Goal: Communication & Community: Answer question/provide support

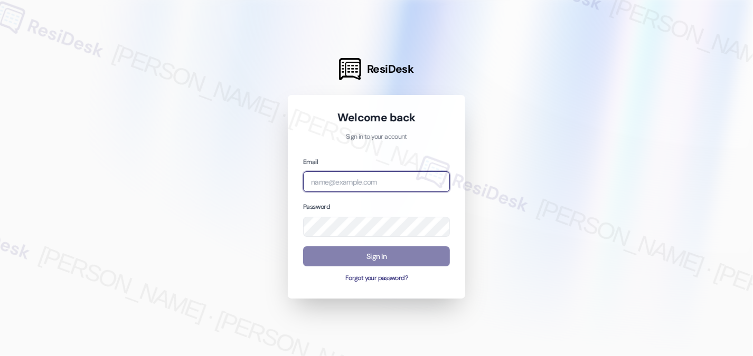
click at [372, 172] on input "email" at bounding box center [376, 182] width 147 height 21
click at [0, 356] on com-1password-button at bounding box center [0, 356] width 0 height 0
type input "[EMAIL_ADDRESS][PERSON_NAME][PERSON_NAME][DOMAIN_NAME]"
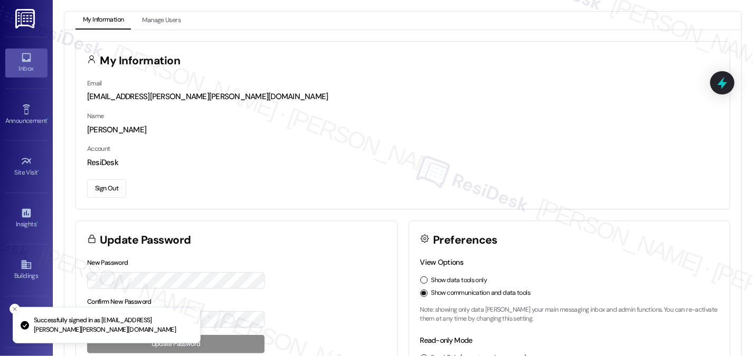
click at [26, 63] on icon at bounding box center [27, 58] width 12 height 12
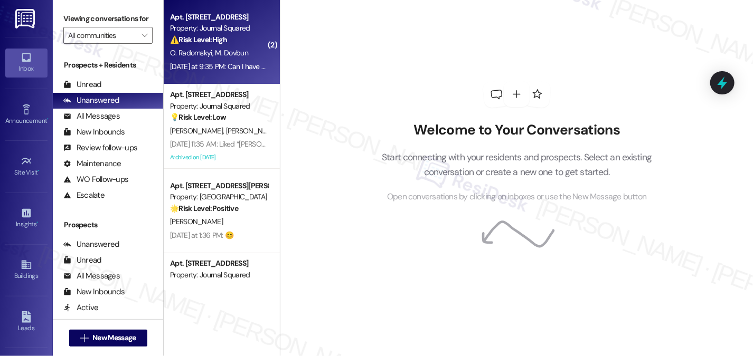
click at [231, 55] on span "M. Dovbun" at bounding box center [231, 53] width 33 height 10
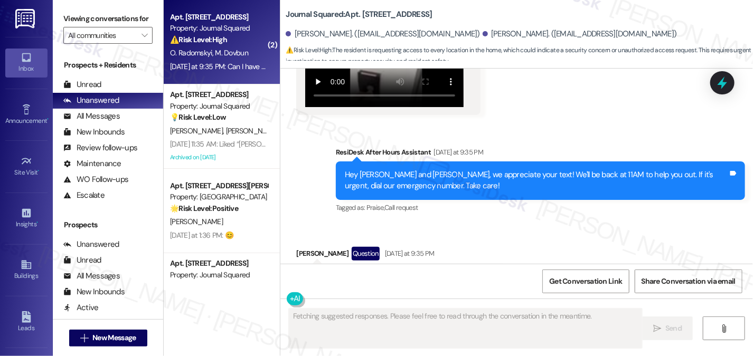
scroll to position [9318, 0]
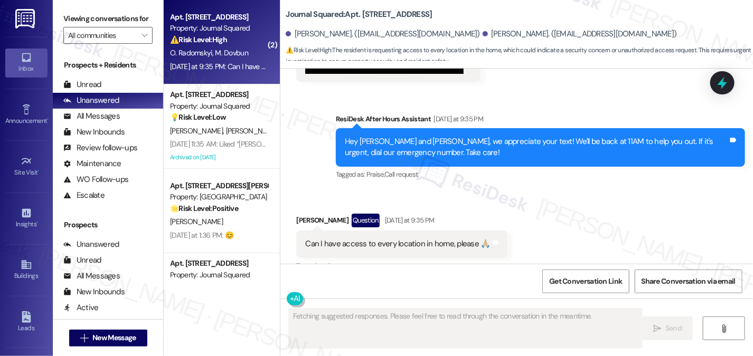
click at [393, 239] on div "Can I have access to every location in home, please 🙏🏼" at bounding box center [397, 244] width 185 height 11
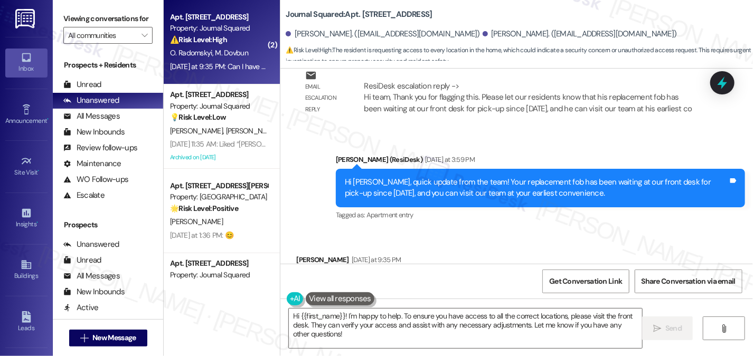
scroll to position [8843, 0]
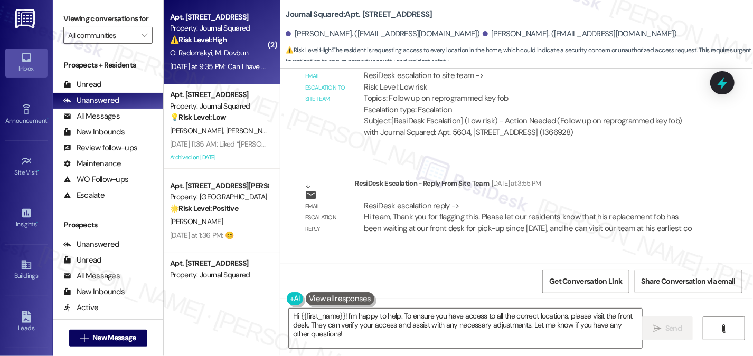
click at [455, 297] on div "Hi [PERSON_NAME], quick update from the team! Your replacement fob has been wai…" at bounding box center [536, 308] width 383 height 23
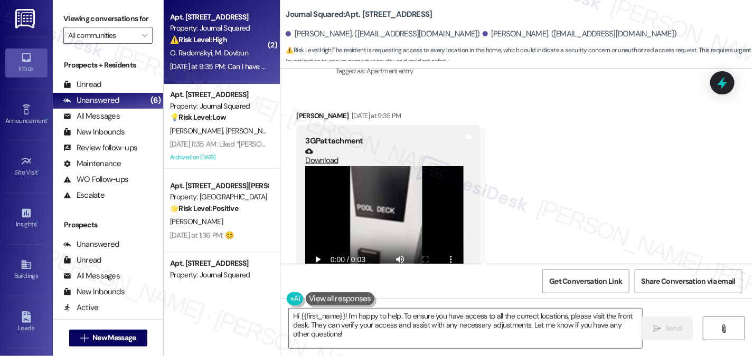
scroll to position [9318, 0]
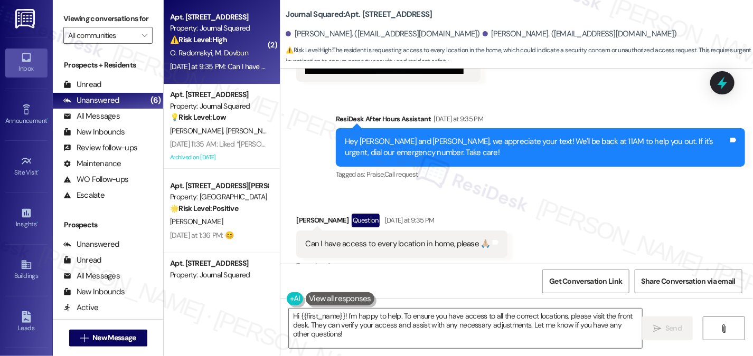
click at [388, 239] on div "Can I have access to every location in home, please 🙏🏼" at bounding box center [397, 244] width 185 height 11
click at [437, 239] on div "Can I have access to every location in home, please 🙏🏼" at bounding box center [397, 244] width 185 height 11
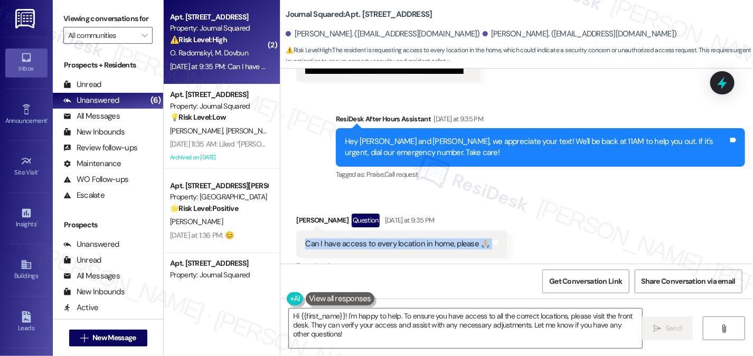
click at [437, 239] on div "Can I have access to every location in home, please 🙏🏼" at bounding box center [397, 244] width 185 height 11
click at [301, 214] on div "[PERSON_NAME] Question [DATE] at 9:35 PM" at bounding box center [401, 222] width 211 height 17
drag, startPoint x: 295, startPoint y: 15, endPoint x: 336, endPoint y: 17, distance: 40.7
click at [336, 17] on b "Journal Squared: Apt. 5604, [STREET_ADDRESS]" at bounding box center [359, 14] width 146 height 11
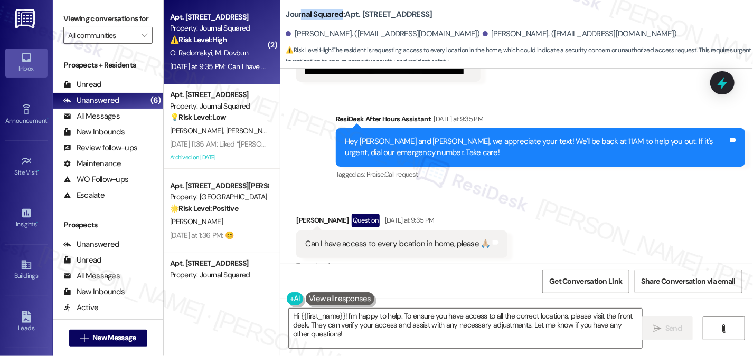
click at [336, 17] on b "Journal Squared: Apt. 5604, [STREET_ADDRESS]" at bounding box center [359, 14] width 146 height 11
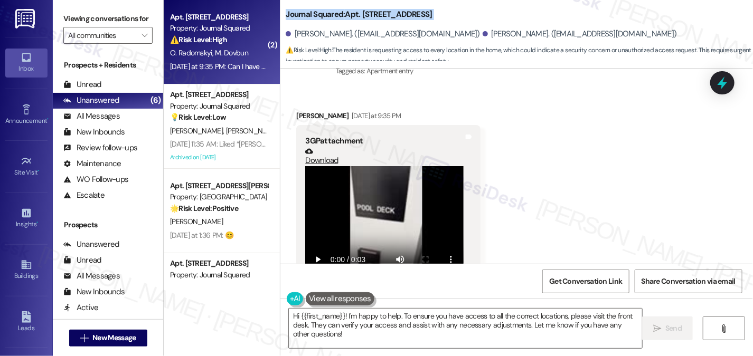
scroll to position [9212, 0]
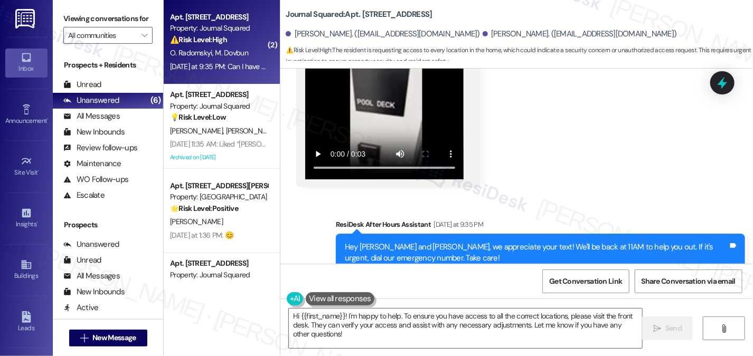
click at [416, 242] on div "Hey [PERSON_NAME] and [PERSON_NAME], we appreciate your text! We'll be back at …" at bounding box center [536, 253] width 383 height 23
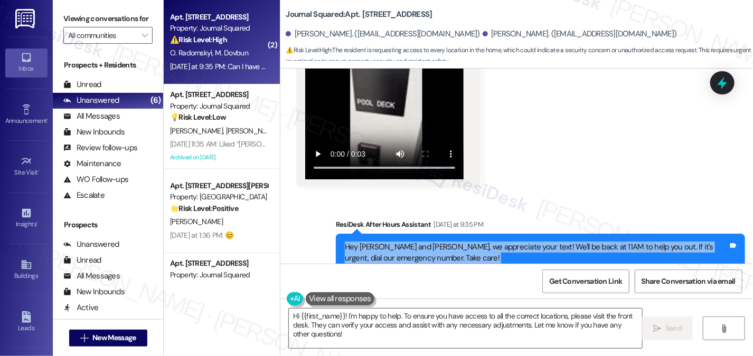
click at [416, 242] on div "Hey [PERSON_NAME] and [PERSON_NAME], we appreciate your text! We'll be back at …" at bounding box center [536, 253] width 383 height 23
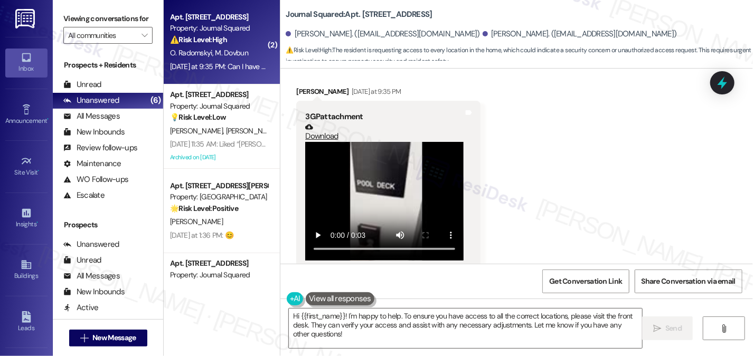
scroll to position [9054, 0]
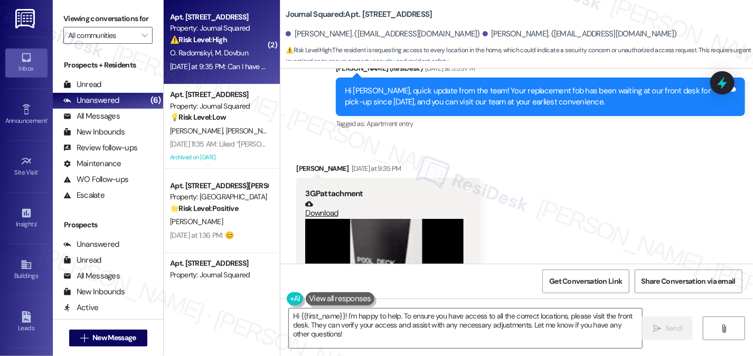
click at [119, 11] on label "Viewing conversations for" at bounding box center [107, 19] width 89 height 16
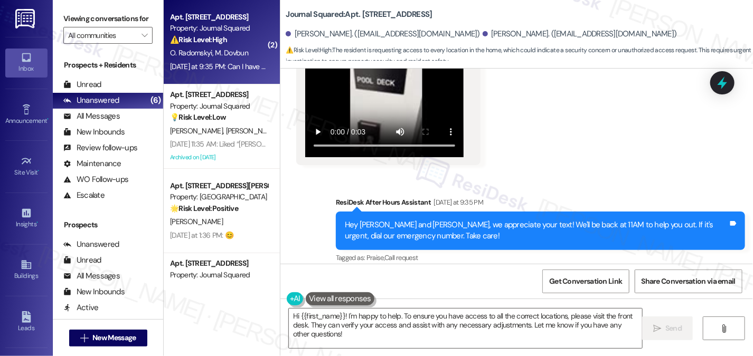
scroll to position [9318, 0]
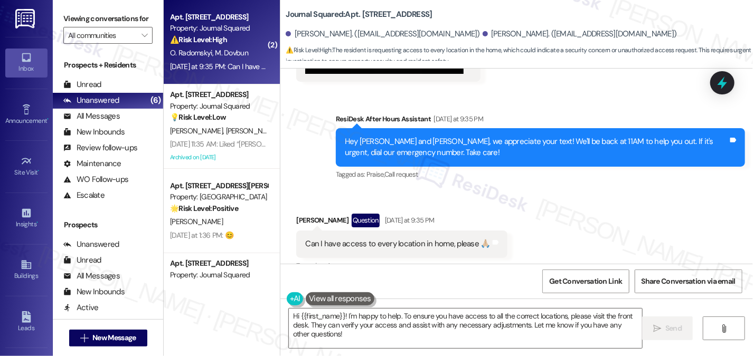
click at [408, 231] on div "Can I have access to every location in home, please 🙏🏼 Tags and notes" at bounding box center [401, 244] width 211 height 27
drag, startPoint x: 116, startPoint y: 10, endPoint x: 122, endPoint y: 12, distance: 6.0
click at [116, 10] on div "Viewing conversations for All communities " at bounding box center [108, 27] width 110 height 54
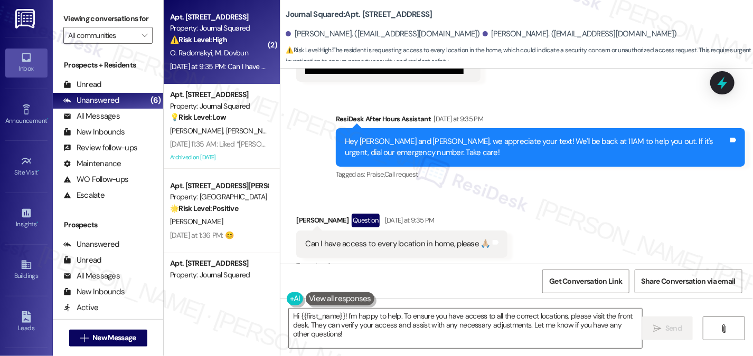
click at [115, 27] on label "Viewing conversations for" at bounding box center [107, 19] width 89 height 16
click at [370, 239] on div "Can I have access to every location in home, please 🙏🏼" at bounding box center [397, 244] width 185 height 11
copy div "Can I have access to every location in home, please 🙏🏼 Tags and notes"
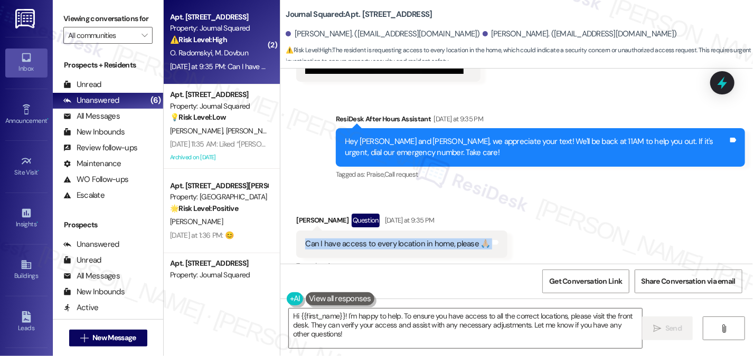
click at [650, 190] on div "Received via SMS [PERSON_NAME] Question [DATE] at 9:35 PM Can I have access to …" at bounding box center [516, 235] width 473 height 91
click at [105, 12] on label "Viewing conversations for" at bounding box center [107, 19] width 89 height 16
drag, startPoint x: 524, startPoint y: 134, endPoint x: 577, endPoint y: 60, distance: 90.5
click at [577, 60] on span "⚠️ Risk Level: High : The resident is requesting access to every location in th…" at bounding box center [519, 56] width 467 height 23
click at [361, 239] on div "Can I have access to every location in home, please 🙏🏼" at bounding box center [397, 244] width 185 height 11
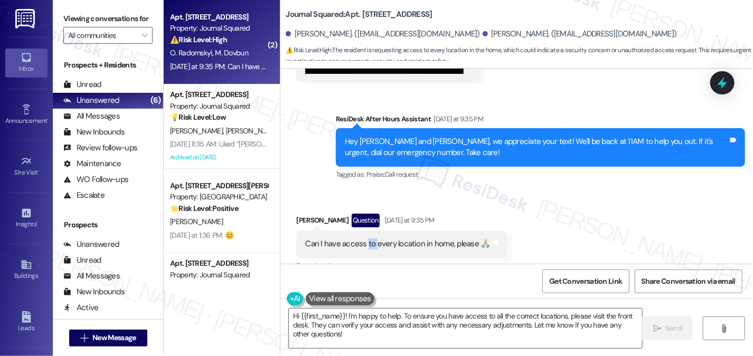
click at [361, 239] on div "Can I have access to every location in home, please 🙏🏼" at bounding box center [397, 244] width 185 height 11
click at [416, 328] on textarea "Hi {{first_name}}! I'm happy to help. To ensure you have access to all the corr…" at bounding box center [465, 329] width 353 height 40
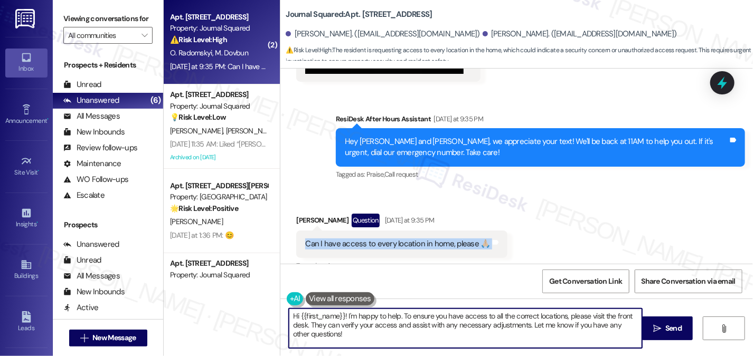
click at [416, 328] on textarea "Hi {{first_name}}! I'm happy to help. To ensure you have access to all the corr…" at bounding box center [465, 329] width 353 height 40
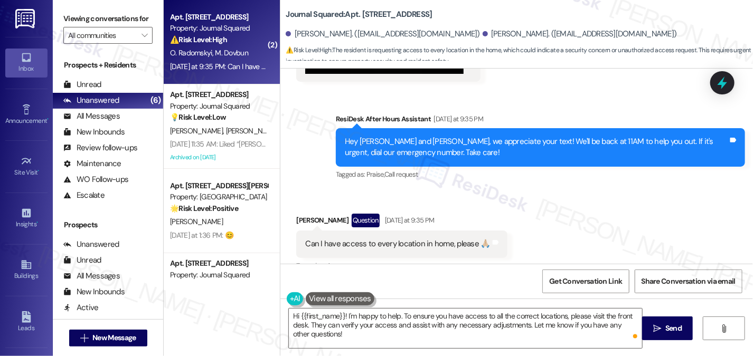
click at [505, 305] on div "Collections Status 10:04 AM" at bounding box center [512, 312] width 315 height 15
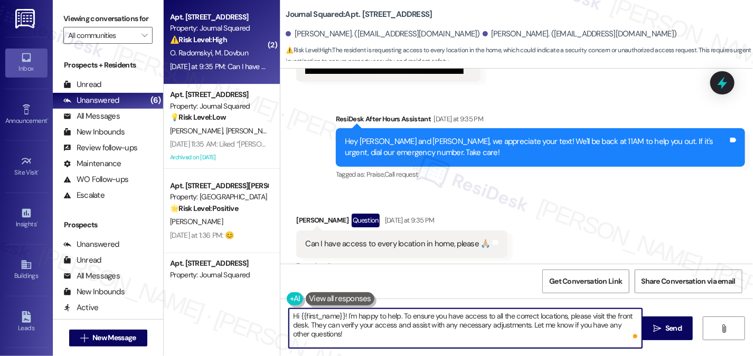
click at [383, 326] on textarea "Hi {{first_name}}! I'm happy to help. To ensure you have access to all the corr…" at bounding box center [465, 329] width 353 height 40
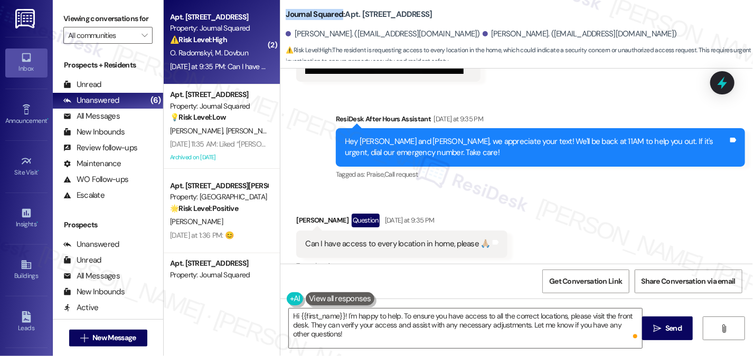
drag, startPoint x: 280, startPoint y: 14, endPoint x: 337, endPoint y: 14, distance: 57.0
click at [337, 14] on b "Journal Squared: Apt. 5604, [STREET_ADDRESS]" at bounding box center [359, 14] width 146 height 11
copy b "Journal Squared"
click at [89, 24] on label "Viewing conversations for" at bounding box center [107, 19] width 89 height 16
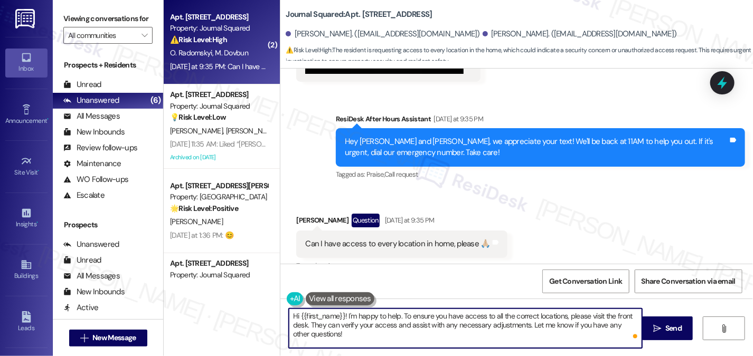
click at [376, 313] on textarea "Hi {{first_name}}! I'm happy to help. To ensure you have access to all the corr…" at bounding box center [465, 329] width 353 height 40
click at [468, 322] on textarea "Hi {{first_name}}! I'm happy to help. To ensure you have access to all the corr…" at bounding box center [465, 329] width 353 height 40
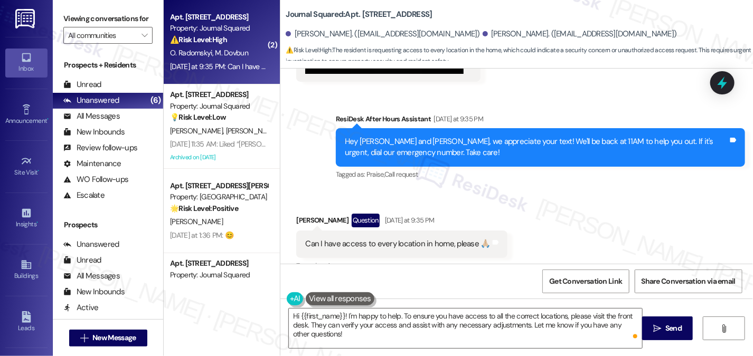
click at [123, 24] on label "Viewing conversations for" at bounding box center [107, 19] width 89 height 16
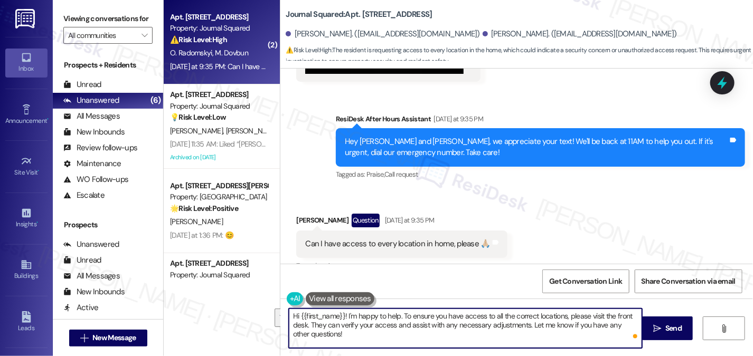
drag, startPoint x: 611, startPoint y: 316, endPoint x: 304, endPoint y: 326, distance: 307.9
click at [304, 326] on textarea "Hi {{first_name}}! I'm happy to help. To ensure you have access to all the corr…" at bounding box center [465, 329] width 353 height 40
paste textarea "please bring their fobs to the management office to have their fobs reprogramme…"
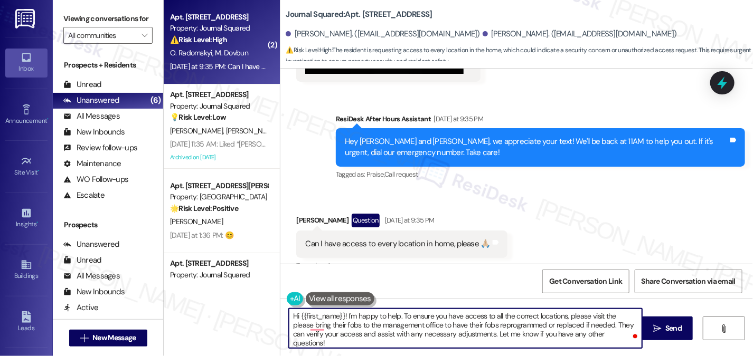
click at [494, 36] on div "[PERSON_NAME]. ([EMAIL_ADDRESS][DOMAIN_NAME])" at bounding box center [580, 34] width 194 height 11
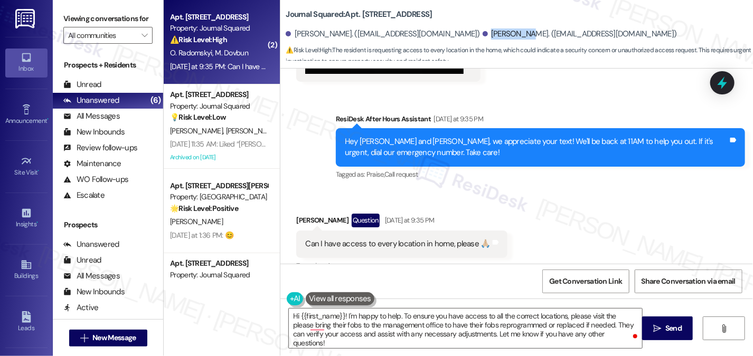
click at [494, 36] on div "[PERSON_NAME]. ([EMAIL_ADDRESS][DOMAIN_NAME])" at bounding box center [580, 34] width 194 height 11
copy div "[PERSON_NAME]"
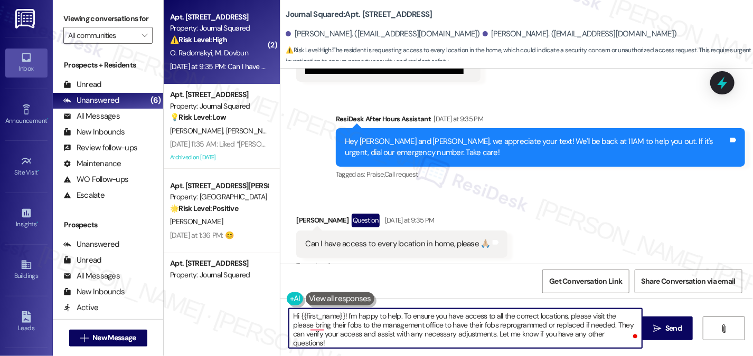
drag, startPoint x: 296, startPoint y: 313, endPoint x: 339, endPoint y: 313, distance: 43.8
click at [339, 313] on textarea "Hi {{first_name}}! I'm happy to help. To ensure you have access to all the corr…" at bounding box center [465, 329] width 353 height 40
paste textarea "[PERSON_NAME]"
click at [396, 239] on div "Can I have access to every location in home, please 🙏🏼" at bounding box center [397, 244] width 185 height 11
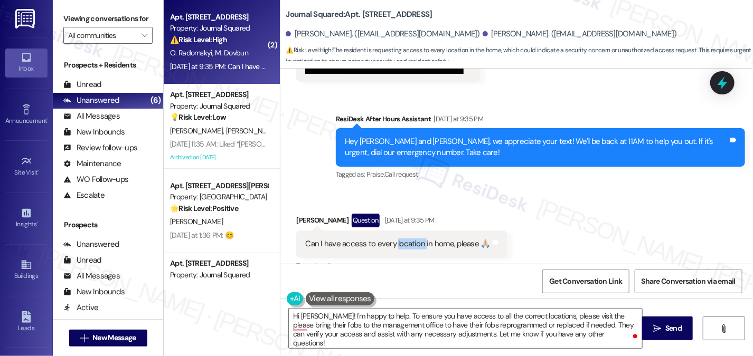
click at [396, 239] on div "Can I have access to every location in home, please 🙏🏼" at bounding box center [397, 244] width 185 height 11
copy div "Can I have access to every location in home, please 🙏🏼 Tags and notes"
click at [102, 3] on div "Viewing conversations for All communities " at bounding box center [108, 27] width 110 height 54
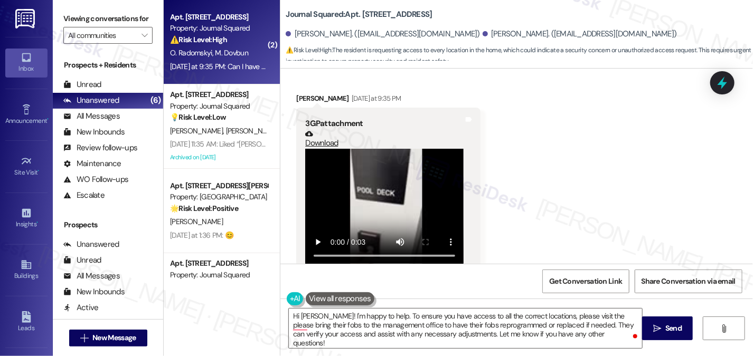
scroll to position [9054, 0]
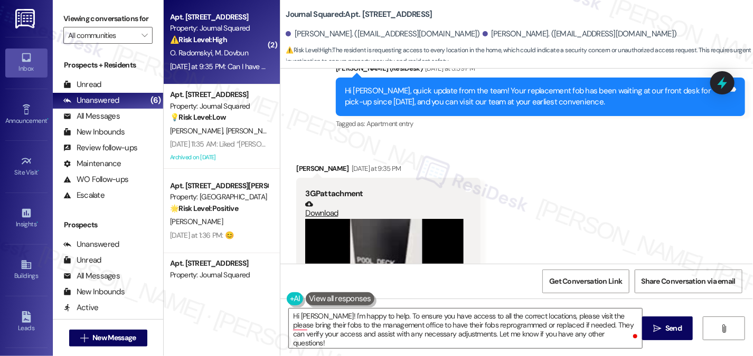
click at [102, 22] on label "Viewing conversations for" at bounding box center [107, 19] width 89 height 16
click at [565, 317] on textarea "Hi [PERSON_NAME]! I'm happy to help. To ensure you have access to all the corre…" at bounding box center [465, 329] width 353 height 40
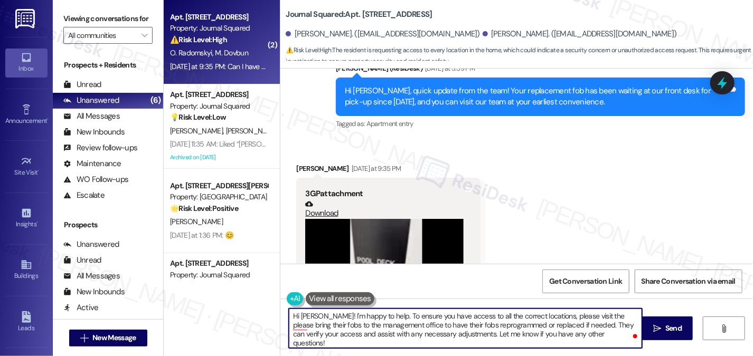
click at [565, 317] on textarea "Hi [PERSON_NAME]! I'm happy to help. To ensure you have access to all the corre…" at bounding box center [465, 329] width 353 height 40
drag, startPoint x: 596, startPoint y: 317, endPoint x: 551, endPoint y: 318, distance: 44.4
click at [551, 318] on textarea "Hi [PERSON_NAME]! I'm happy to help. To ensure you have access to all the corre…" at bounding box center [465, 329] width 353 height 40
click at [597, 312] on textarea "Hi [PERSON_NAME]! I'm happy to help. To ensure you have access to all the corre…" at bounding box center [465, 329] width 353 height 40
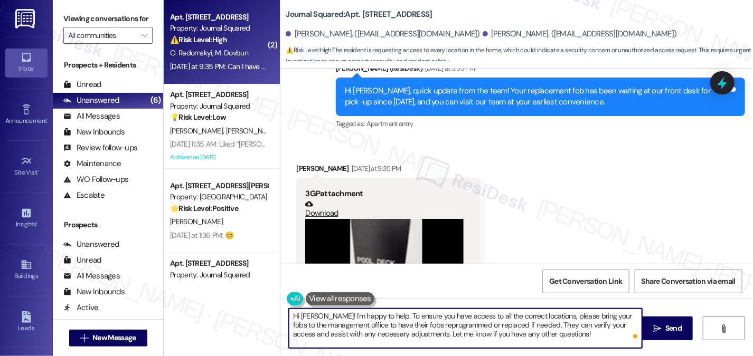
click at [619, 318] on textarea "Hi [PERSON_NAME]! I'm happy to help. To ensure you have access to all the corre…" at bounding box center [465, 329] width 353 height 40
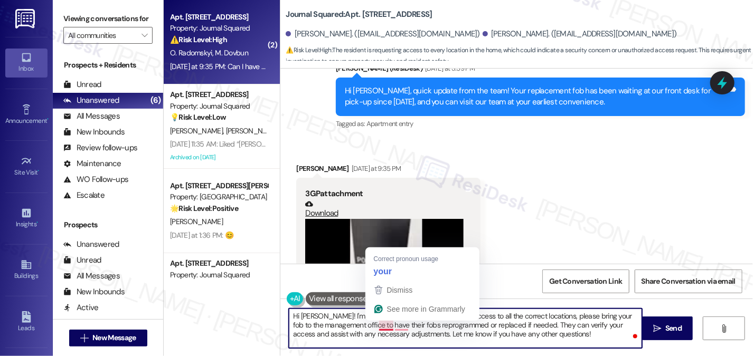
click at [383, 324] on textarea "Hi [PERSON_NAME]! I'm happy to help. To ensure you have access to all the corre…" at bounding box center [465, 329] width 353 height 40
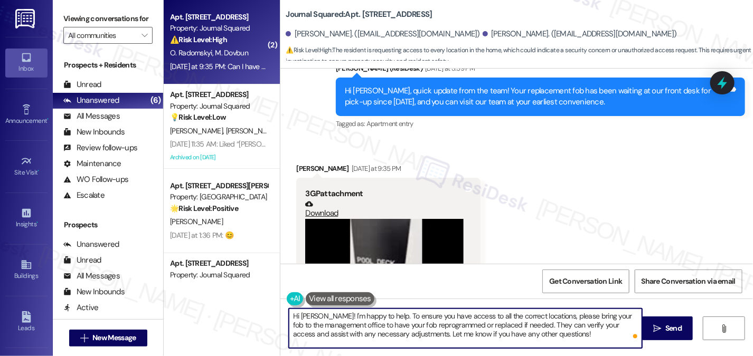
click at [443, 327] on textarea "Hi [PERSON_NAME]! I'm happy to help. To ensure you have access to all the corre…" at bounding box center [465, 329] width 353 height 40
click at [481, 325] on textarea "Hi [PERSON_NAME]! I'm happy to help. To ensure you have access to all the corre…" at bounding box center [465, 329] width 353 height 40
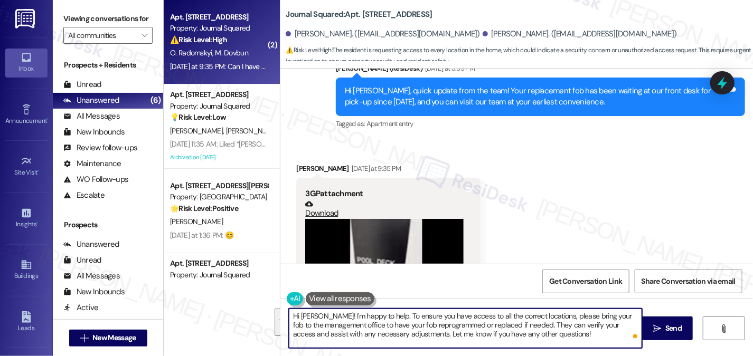
click at [481, 325] on textarea "Hi [PERSON_NAME]! I'm happy to help. To ensure you have access to all the corre…" at bounding box center [465, 329] width 353 height 40
click at [535, 328] on textarea "Hi [PERSON_NAME]! I'm happy to help. To ensure you have access to all the corre…" at bounding box center [465, 329] width 353 height 40
click at [532, 329] on textarea "Hi [PERSON_NAME]! I'm happy to help. To ensure you have access to all the corre…" at bounding box center [465, 329] width 353 height 40
click at [528, 329] on textarea "Hi [PERSON_NAME]! I'm happy to help. To ensure you have access to all the corre…" at bounding box center [465, 329] width 353 height 40
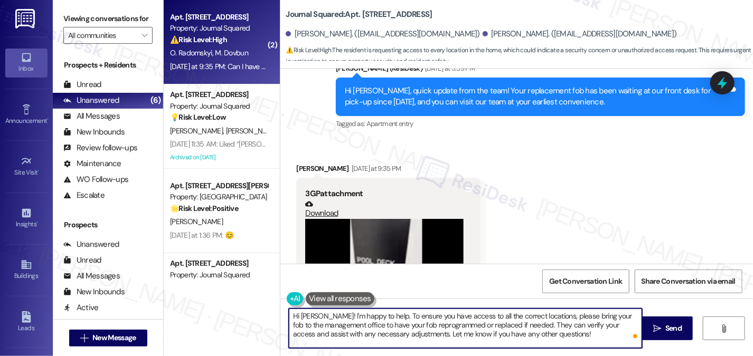
click at [528, 329] on textarea "Hi [PERSON_NAME]! I'm happy to help. To ensure you have access to all the corre…" at bounding box center [465, 329] width 353 height 40
click at [373, 336] on textarea "Hi [PERSON_NAME]! I'm happy to help. To ensure you have access to all the corre…" at bounding box center [465, 329] width 353 height 40
drag, startPoint x: 373, startPoint y: 336, endPoint x: 405, endPoint y: 334, distance: 31.7
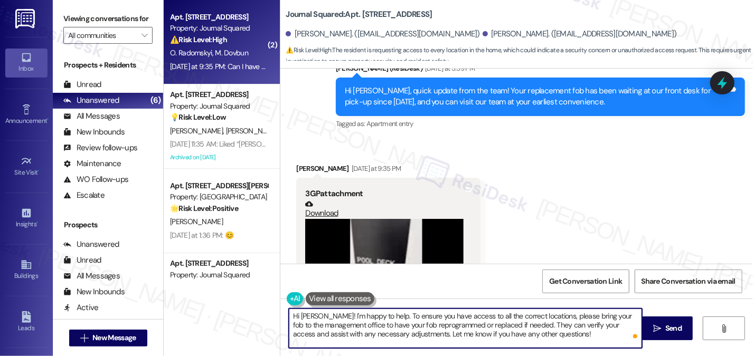
click at [373, 336] on textarea "Hi [PERSON_NAME]! I'm happy to help. To ensure you have access to all the corre…" at bounding box center [465, 329] width 353 height 40
click at [540, 337] on textarea "Hi [PERSON_NAME]! I'm happy to help. To ensure you have access to all the corre…" at bounding box center [465, 329] width 353 height 40
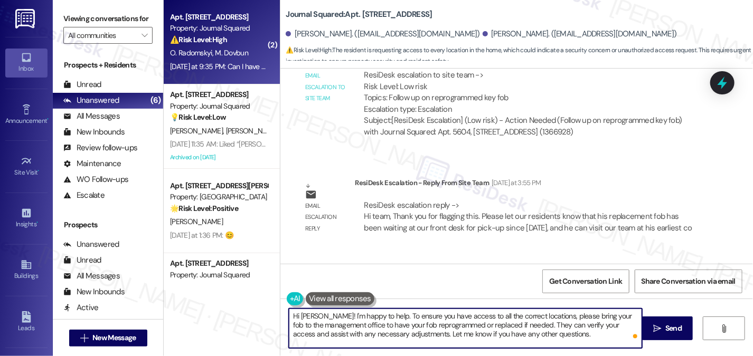
scroll to position [8843, 0]
type textarea "Hi [PERSON_NAME]! I'm happy to help. To ensure you have access to all the corre…"
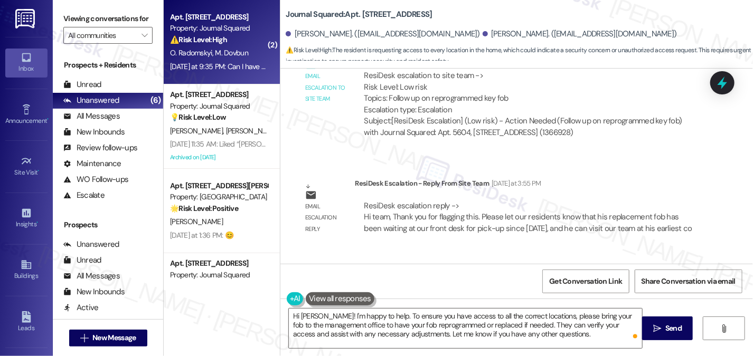
click at [114, 18] on label "Viewing conversations for" at bounding box center [107, 19] width 89 height 16
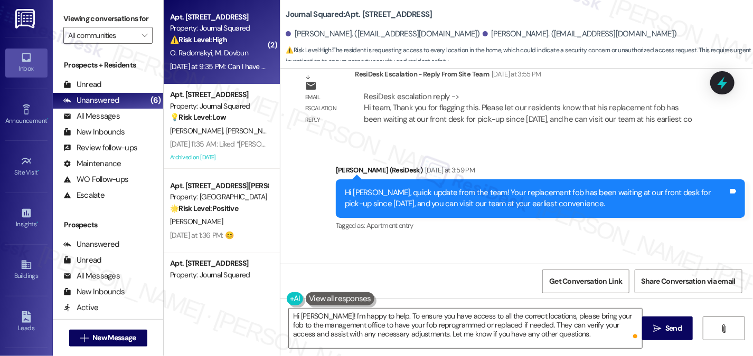
scroll to position [9054, 0]
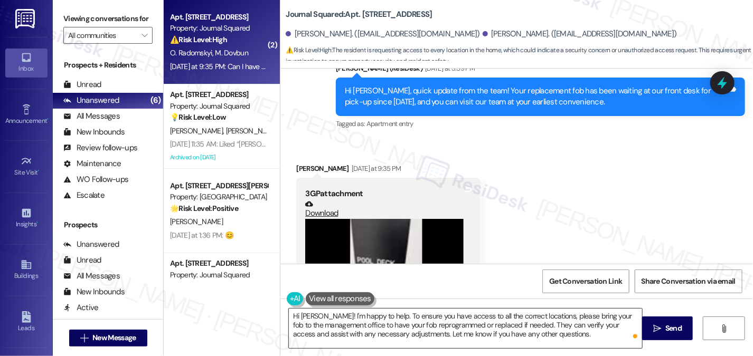
click at [448, 314] on textarea "Hi [PERSON_NAME]! I'm happy to help. To ensure you have access to all the corre…" at bounding box center [465, 329] width 353 height 40
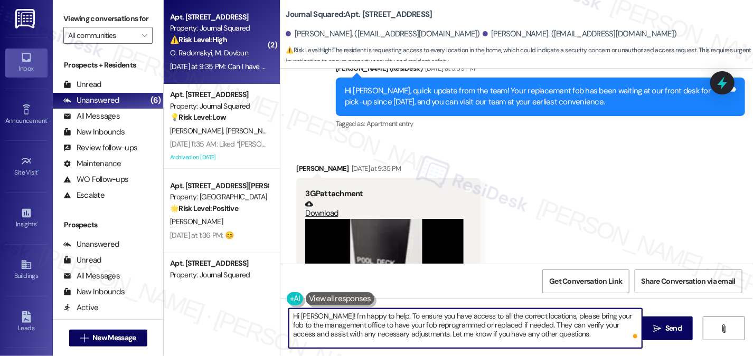
click at [448, 314] on textarea "Hi [PERSON_NAME]! I'm happy to help. To ensure you have access to all the corre…" at bounding box center [465, 329] width 353 height 40
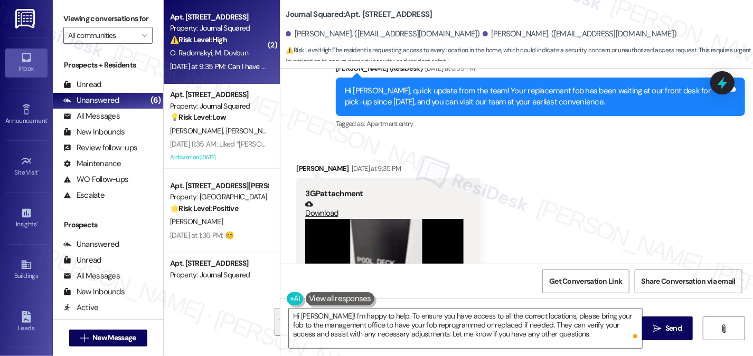
click at [445, 275] on div "Get Conversation Link Share Conversation via email" at bounding box center [516, 281] width 473 height 35
click at [384, 316] on textarea "Hi [PERSON_NAME]! I'm happy to help. To ensure you have access to all the corre…" at bounding box center [465, 329] width 353 height 40
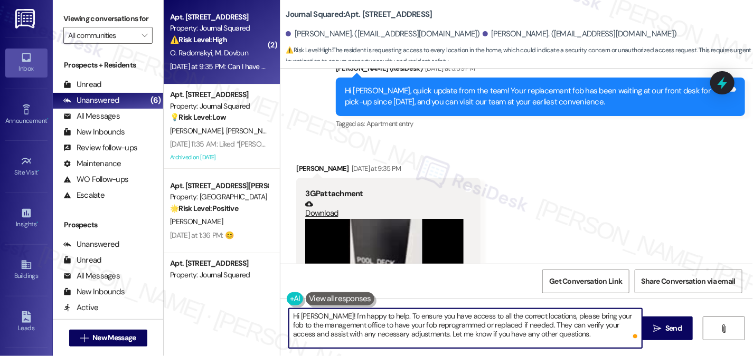
click at [384, 316] on textarea "Hi [PERSON_NAME]! I'm happy to help. To ensure you have access to all the corre…" at bounding box center [465, 329] width 353 height 40
click at [459, 321] on textarea "Hi [PERSON_NAME]! I'm happy to help. To ensure you have access to all the corre…" at bounding box center [465, 329] width 353 height 40
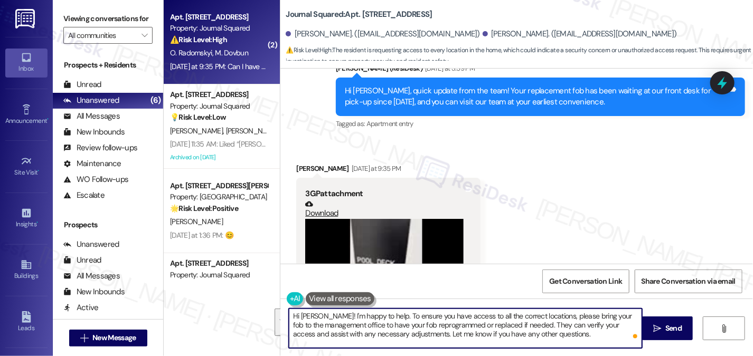
click at [494, 320] on textarea "Hi [PERSON_NAME]! I'm happy to help. To ensure you have access to all the corre…" at bounding box center [465, 329] width 353 height 40
click at [364, 324] on textarea "Hi [PERSON_NAME]! I'm happy to help. To ensure you have access to all the corre…" at bounding box center [465, 329] width 353 height 40
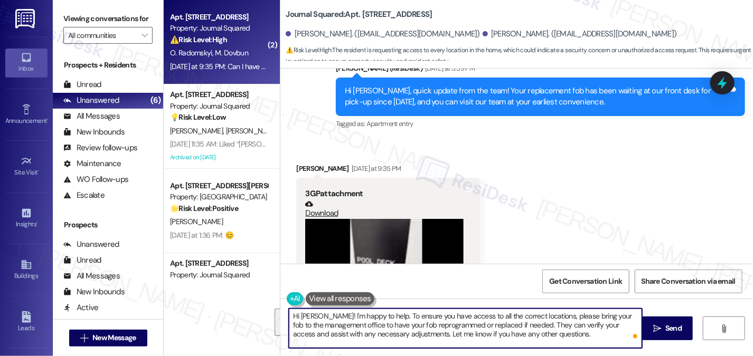
click at [364, 324] on textarea "Hi [PERSON_NAME]! I'm happy to help. To ensure you have access to all the corre…" at bounding box center [465, 329] width 353 height 40
click at [509, 328] on textarea "Hi [PERSON_NAME]! I'm happy to help. To ensure you have access to all the corre…" at bounding box center [465, 329] width 353 height 40
drag, startPoint x: 447, startPoint y: 325, endPoint x: 519, endPoint y: 325, distance: 71.8
click at [519, 325] on textarea "Hi [PERSON_NAME]! I'm happy to help. To ensure you have access to all the corre…" at bounding box center [465, 329] width 353 height 40
click at [526, 325] on textarea "Hi [PERSON_NAME]! I'm happy to help. To ensure you have access to all the corre…" at bounding box center [465, 329] width 353 height 40
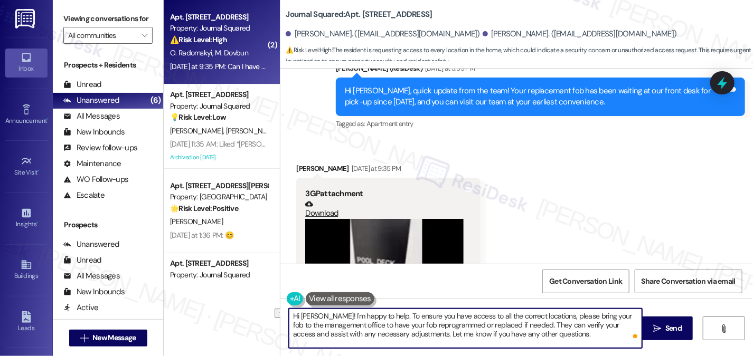
click at [526, 325] on textarea "Hi [PERSON_NAME]! I'm happy to help. To ensure you have access to all the corre…" at bounding box center [465, 329] width 353 height 40
click at [375, 333] on textarea "Hi [PERSON_NAME]! I'm happy to help. To ensure you have access to all the corre…" at bounding box center [465, 329] width 353 height 40
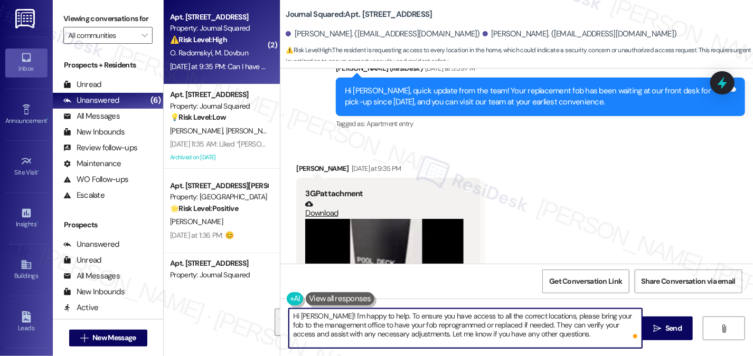
click at [534, 334] on textarea "Hi [PERSON_NAME]! I'm happy to help. To ensure you have access to all the corre…" at bounding box center [465, 329] width 353 height 40
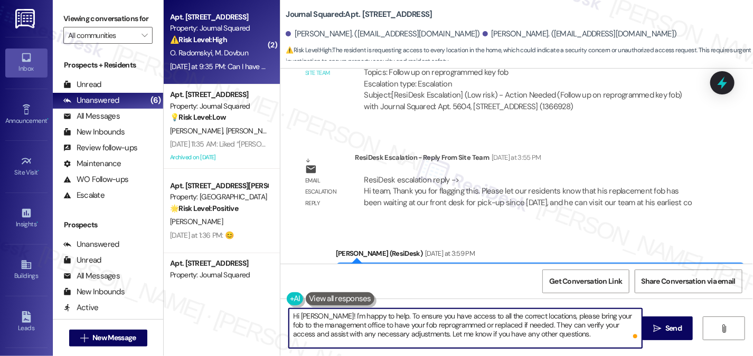
scroll to position [8843, 0]
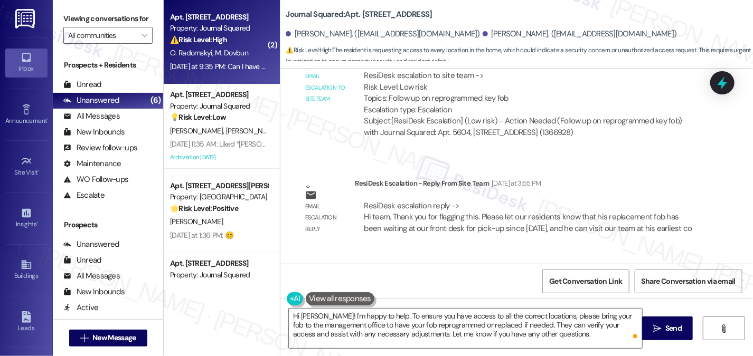
click at [443, 297] on div "Hi [PERSON_NAME], quick update from the team! Your replacement fob has been wai…" at bounding box center [536, 308] width 383 height 23
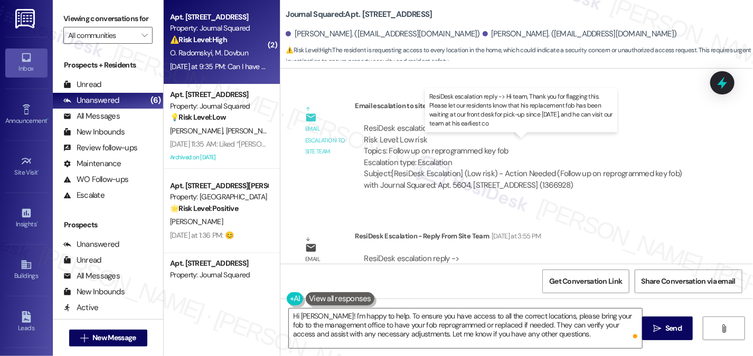
drag, startPoint x: 528, startPoint y: 162, endPoint x: 588, endPoint y: 163, distance: 59.1
click at [588, 253] on div "ResiDesk escalation reply -> Hi team, Thank you for flagging this. Please let o…" at bounding box center [528, 269] width 328 height 33
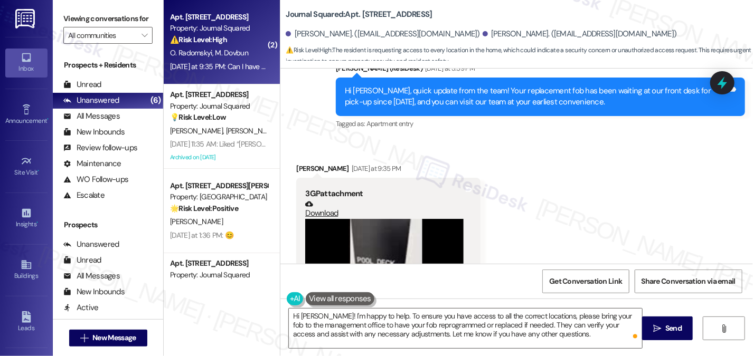
scroll to position [9265, 0]
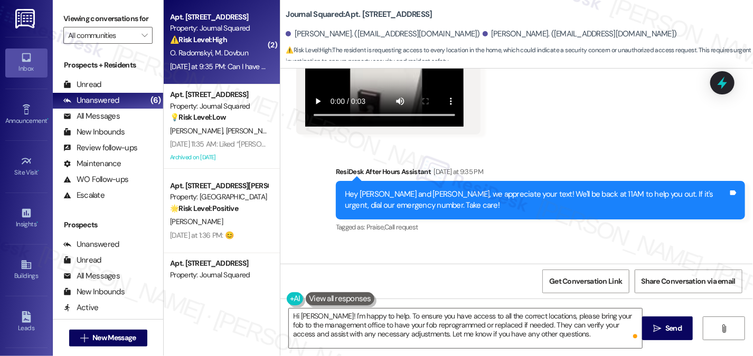
click at [397, 284] on div "Can I have access to every location in home, please 🙏🏼 Tags and notes" at bounding box center [401, 297] width 211 height 27
copy div "Can I have access to every location in home, please 🙏🏼 Tags and notes"
click at [99, 22] on label "Viewing conversations for" at bounding box center [107, 19] width 89 height 16
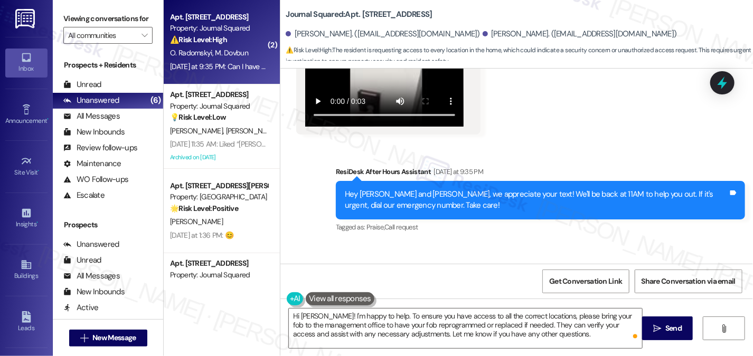
click at [129, 22] on label "Viewing conversations for" at bounding box center [107, 19] width 89 height 16
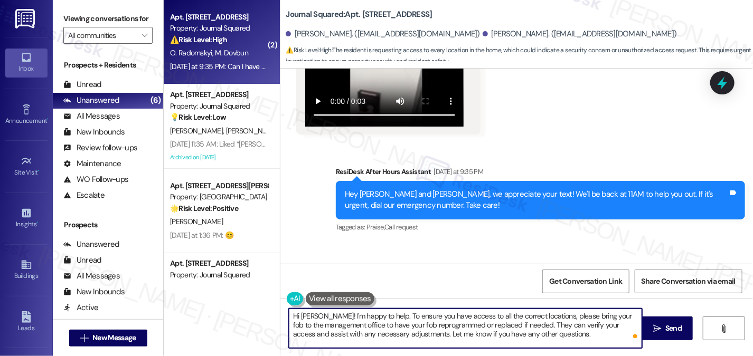
click at [530, 327] on textarea "Hi [PERSON_NAME]! I'm happy to help. To ensure you have access to all the corre…" at bounding box center [465, 329] width 353 height 40
click at [541, 331] on textarea "Hi [PERSON_NAME]! I'm happy to help. To ensure you have access to all the corre…" at bounding box center [465, 329] width 353 height 40
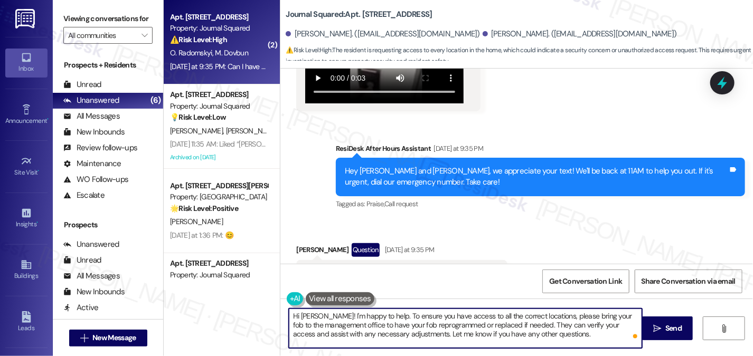
scroll to position [9318, 0]
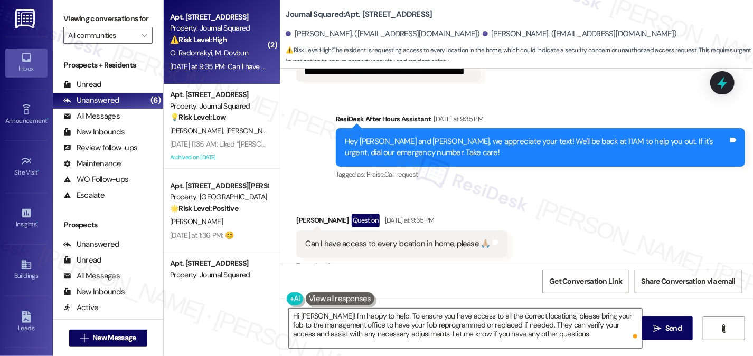
click at [430, 239] on div "Can I have access to every location in home, please 🙏🏼" at bounding box center [397, 244] width 185 height 11
drag, startPoint x: 430, startPoint y: 134, endPoint x: 427, endPoint y: 148, distance: 14.6
click at [430, 239] on div "Can I have access to every location in home, please 🙏🏼" at bounding box center [397, 244] width 185 height 11
click at [360, 320] on textarea "Hi [PERSON_NAME]! I'm happy to help. To ensure you have access to all the corre…" at bounding box center [465, 329] width 353 height 40
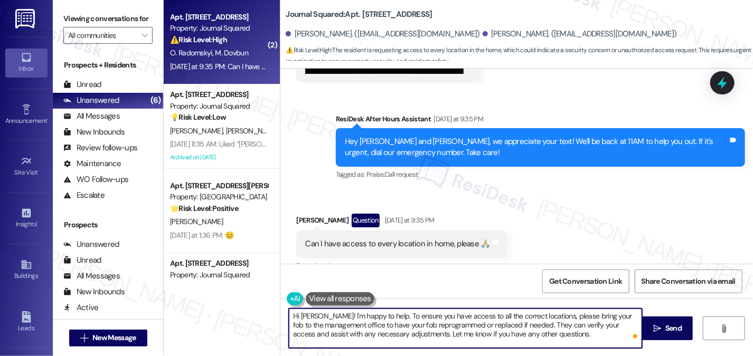
click at [360, 320] on textarea "Hi [PERSON_NAME]! I'm happy to help. To ensure you have access to all the corre…" at bounding box center [465, 329] width 353 height 40
click at [460, 323] on textarea "Hi [PERSON_NAME]! I'm happy to help. To ensure you have access to all the corre…" at bounding box center [465, 329] width 353 height 40
click at [485, 316] on textarea "Hi [PERSON_NAME]! I'm happy to help. To ensure you have access to all the corre…" at bounding box center [465, 329] width 353 height 40
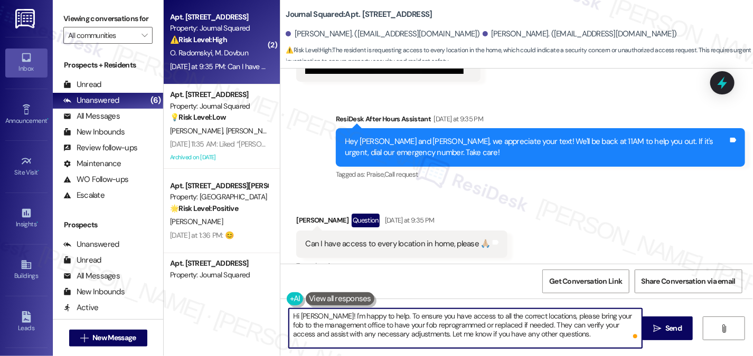
click at [485, 316] on textarea "Hi [PERSON_NAME]! I'm happy to help. To ensure you have access to all the corre…" at bounding box center [465, 329] width 353 height 40
click at [587, 335] on textarea "Hi [PERSON_NAME]! I'm happy to help. To ensure you have access to all the corre…" at bounding box center [465, 329] width 353 height 40
click at [514, 335] on textarea "Hi [PERSON_NAME]! I'm happy to help. To ensure you have access to all the corre…" at bounding box center [465, 329] width 353 height 40
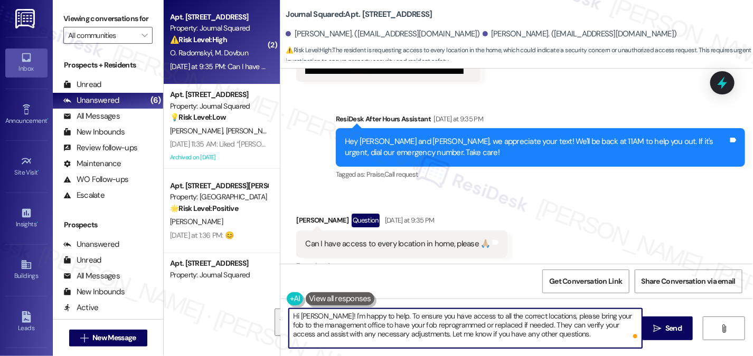
click at [559, 335] on textarea "Hi [PERSON_NAME]! I'm happy to help. To ensure you have access to all the corre…" at bounding box center [465, 329] width 353 height 40
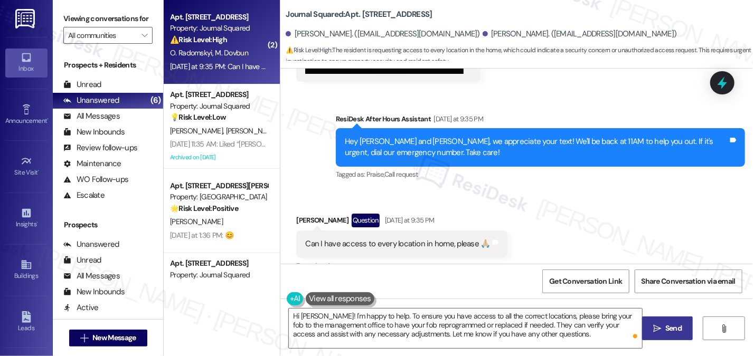
click at [655, 327] on icon "" at bounding box center [657, 329] width 8 height 8
drag, startPoint x: 581, startPoint y: 318, endPoint x: 612, endPoint y: 308, distance: 32.2
click at [581, 318] on textarea "Hi [PERSON_NAME]! I'm happy to help. To ensure you have access to all the corre…" at bounding box center [466, 329] width 353 height 40
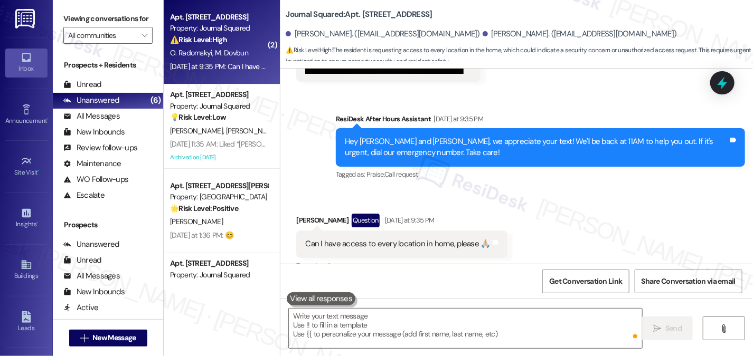
scroll to position [9221, 0]
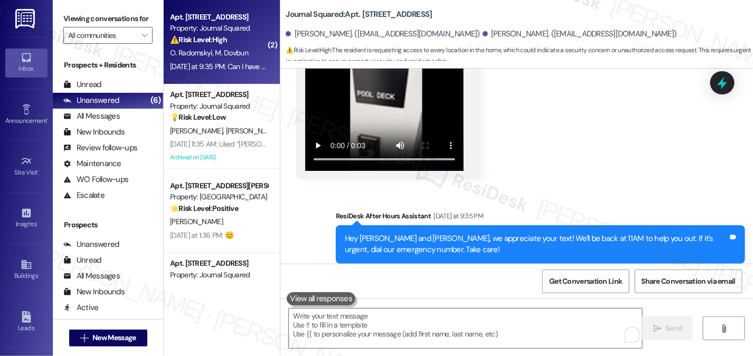
click at [110, 22] on label "Viewing conversations for" at bounding box center [107, 19] width 89 height 16
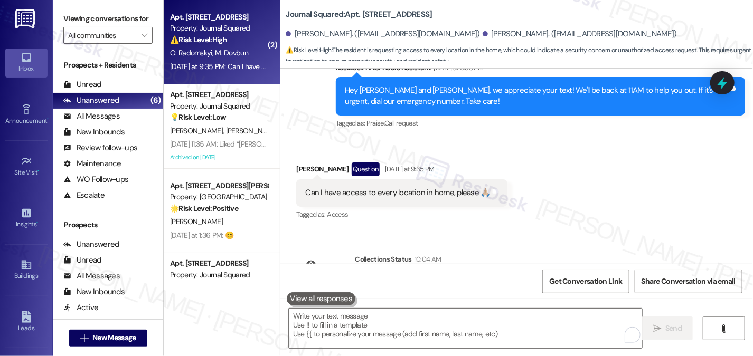
scroll to position [9414, 0]
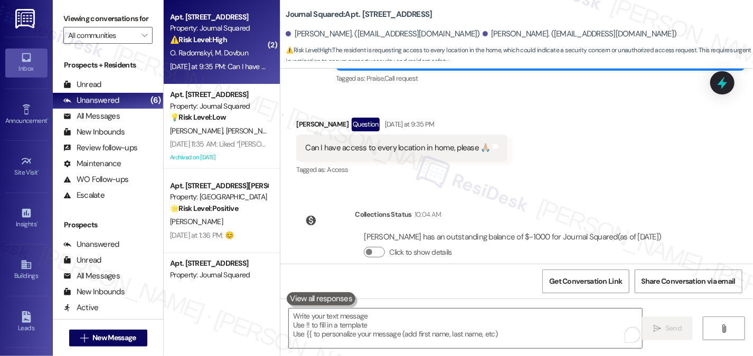
click at [433, 329] on div "Hi [PERSON_NAME]! I'm happy to help. To ensure you have access to all the corre…" at bounding box center [536, 346] width 383 height 34
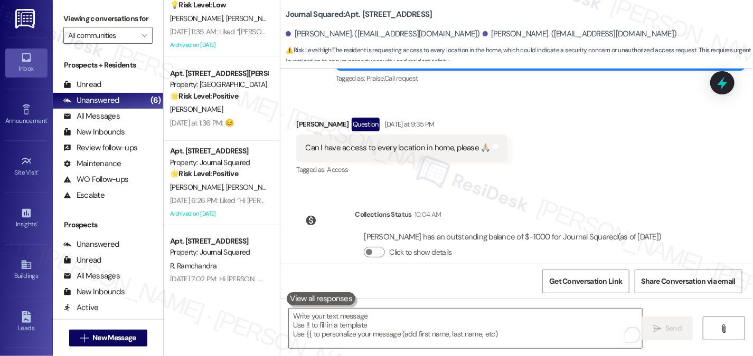
scroll to position [225, 0]
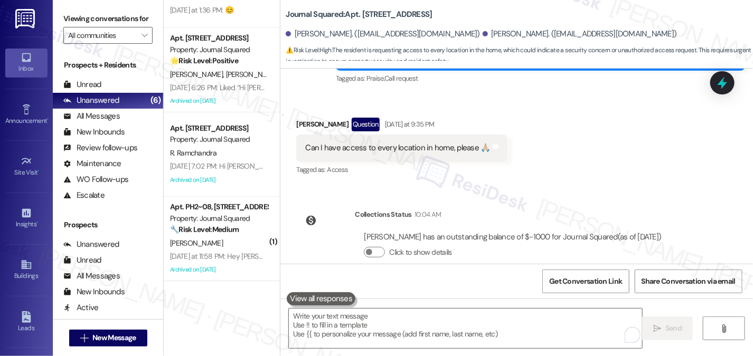
click at [491, 321] on div "Hi [PERSON_NAME]! I'm happy to help. To ensure you have access to all the corre…" at bounding box center [540, 346] width 409 height 50
click at [497, 329] on div "Hi [PERSON_NAME]! I'm happy to help. To ensure you have access to all the corre…" at bounding box center [536, 346] width 383 height 34
click at [498, 329] on div "Hi [PERSON_NAME]! I'm happy to help. To ensure you have access to all the corre…" at bounding box center [536, 346] width 383 height 34
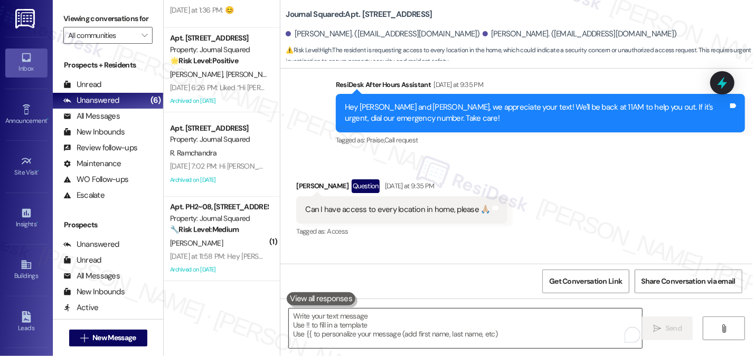
scroll to position [9414, 0]
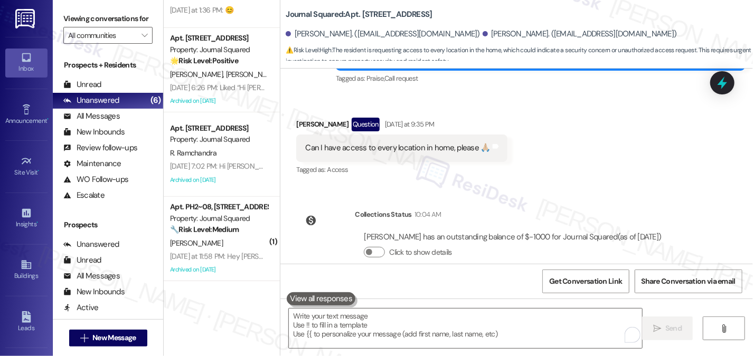
click at [557, 232] on div "[PERSON_NAME] has an outstanding balance of $-1000 for Journal Squared (as of […" at bounding box center [512, 237] width 297 height 11
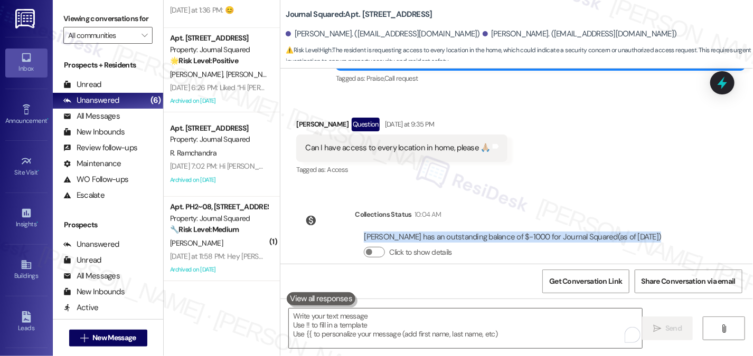
click at [557, 232] on div "[PERSON_NAME] has an outstanding balance of $-1000 for Journal Squared (as of […" at bounding box center [512, 237] width 297 height 11
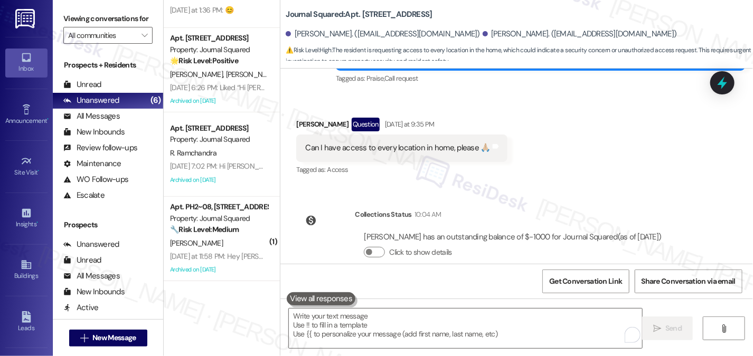
click at [492, 329] on div "Hi [PERSON_NAME]! I'm happy to help. To ensure you have access to all the corre…" at bounding box center [536, 346] width 383 height 34
click at [96, 13] on label "Viewing conversations for" at bounding box center [107, 19] width 89 height 16
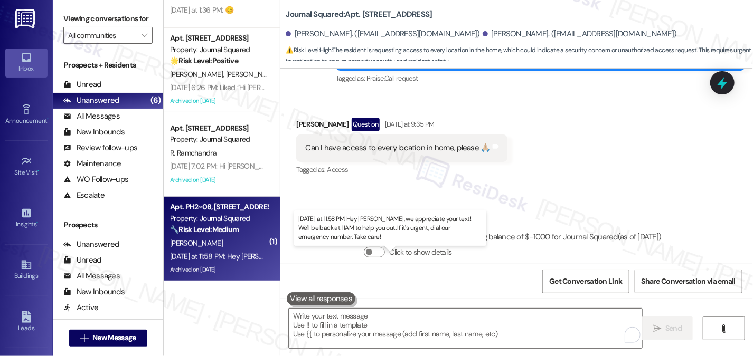
click at [228, 259] on div "[DATE] at 11:58 PM: Hey [PERSON_NAME], we appreciate your text! We'll be back a…" at bounding box center [407, 257] width 475 height 10
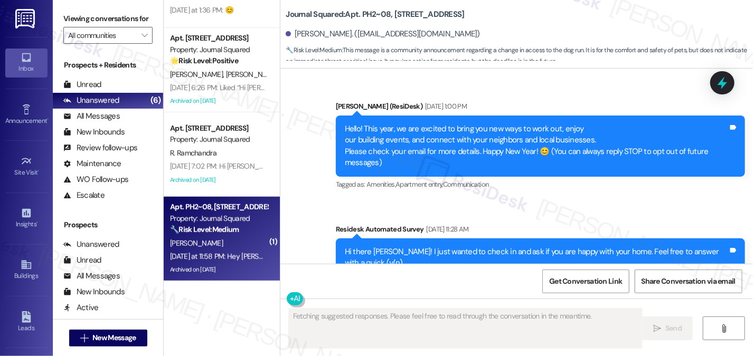
scroll to position [12598, 0]
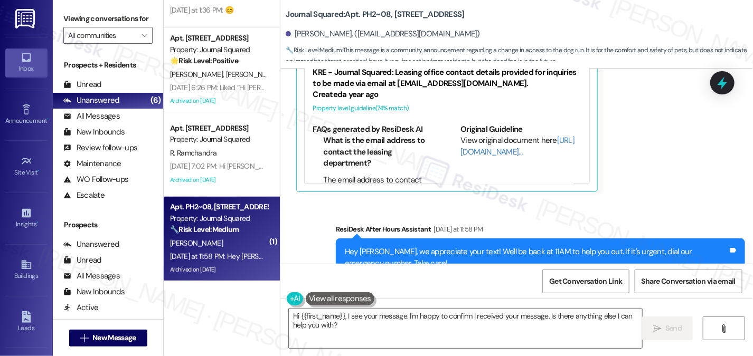
click at [108, 26] on label "Viewing conversations for" at bounding box center [107, 19] width 89 height 16
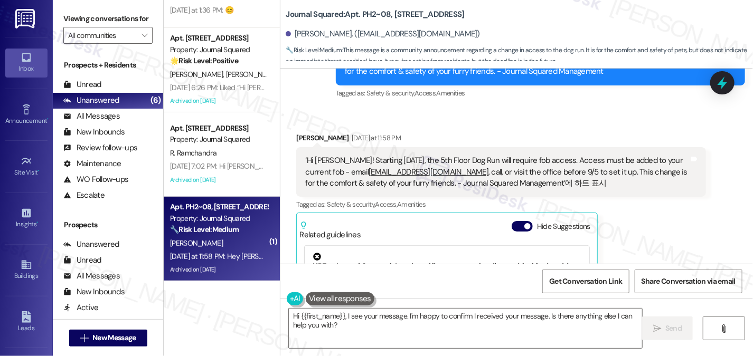
scroll to position [12386, 0]
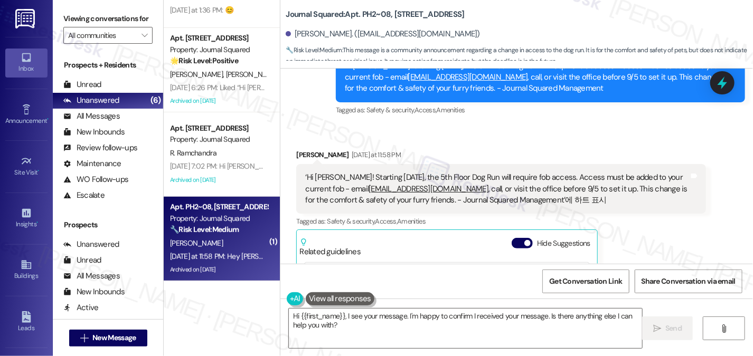
click at [104, 27] on label "Viewing conversations for" at bounding box center [107, 19] width 89 height 16
click at [374, 313] on textarea "Hi {{first_name}}, I see your message. I'm happy to confirm I received your mes…" at bounding box center [465, 329] width 353 height 40
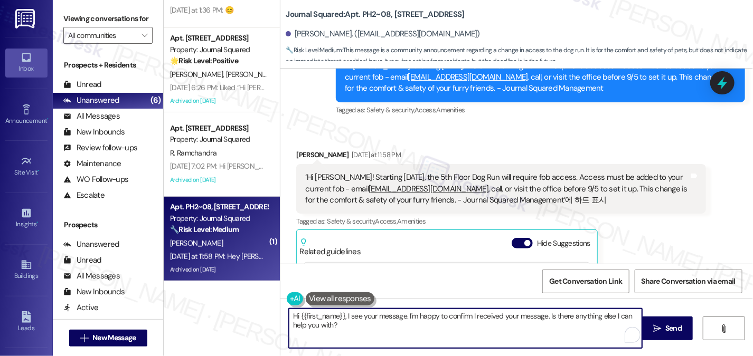
click at [374, 313] on textarea "Hi {{first_name}}, I see your message. I'm happy to confirm I received your mes…" at bounding box center [465, 329] width 353 height 40
paste textarea "bring their fobs to the management office to have their fobs reprogrammed or re…"
type textarea "bring their fobs to the management office to have their fobs reprogrammed or re…"
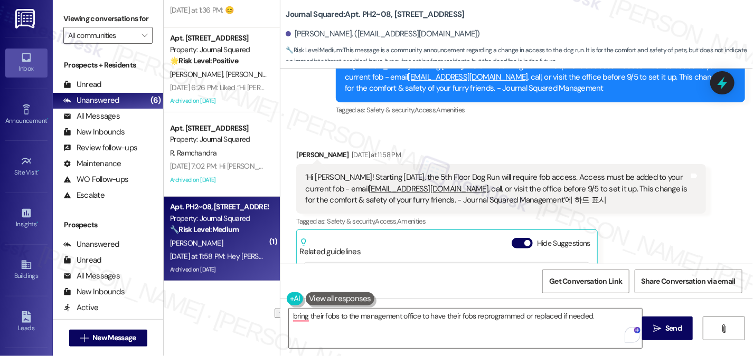
click at [120, 15] on label "Viewing conversations for" at bounding box center [107, 19] width 89 height 16
click at [426, 318] on textarea "bring their fobs to the management office to have their fobs reprogrammed or re…" at bounding box center [465, 329] width 353 height 40
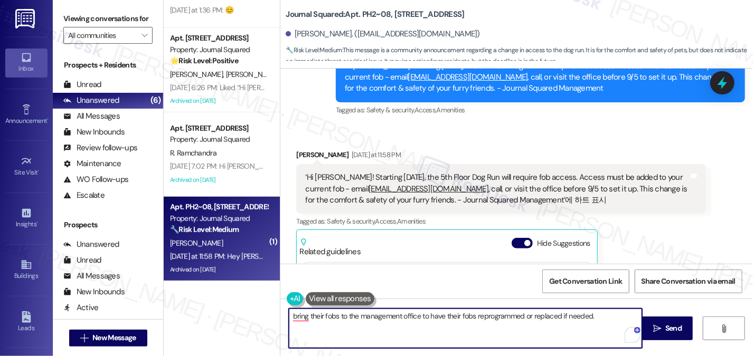
click at [426, 318] on textarea "bring their fobs to the management office to have their fobs reprogrammed or re…" at bounding box center [465, 329] width 353 height 40
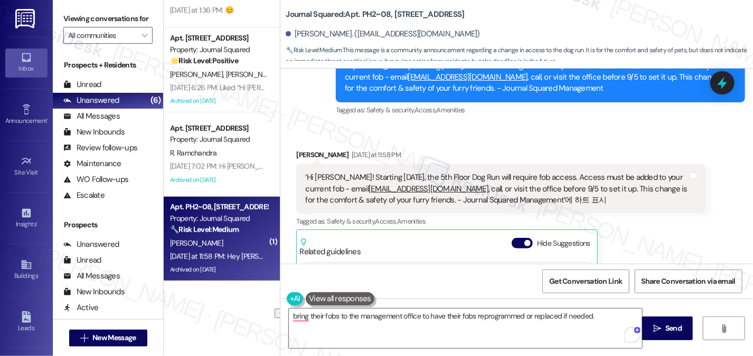
click at [91, 14] on label "Viewing conversations for" at bounding box center [107, 19] width 89 height 16
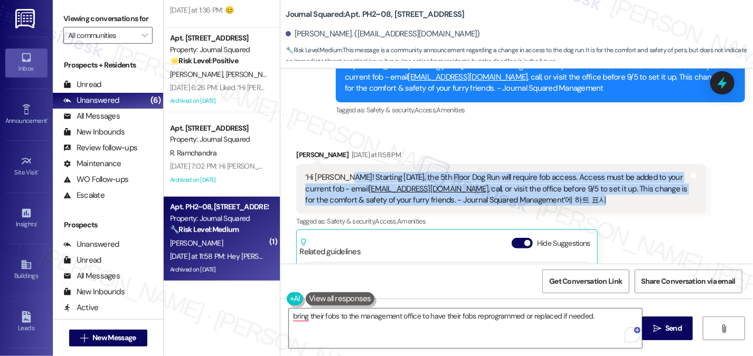
drag, startPoint x: 338, startPoint y: 139, endPoint x: 563, endPoint y: 173, distance: 227.4
click at [563, 173] on div "‘Hi [PERSON_NAME]! Starting [DATE], the 5th Floor Dog Run will require fob acce…" at bounding box center [500, 189] width 409 height 50
click at [560, 172] on div "‘Hi [PERSON_NAME]! Starting [DATE], the 5th Floor Dog Run will require fob acce…" at bounding box center [496, 189] width 383 height 34
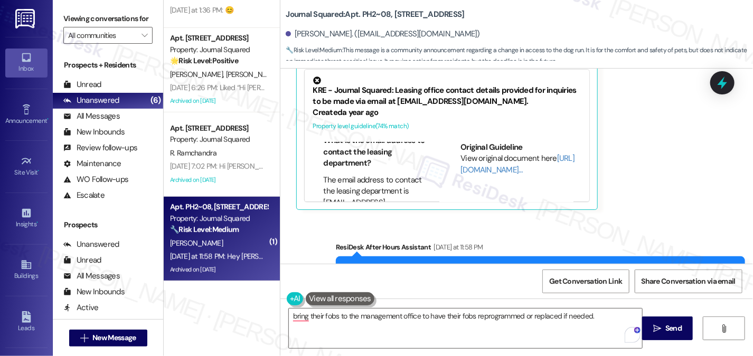
scroll to position [12598, 0]
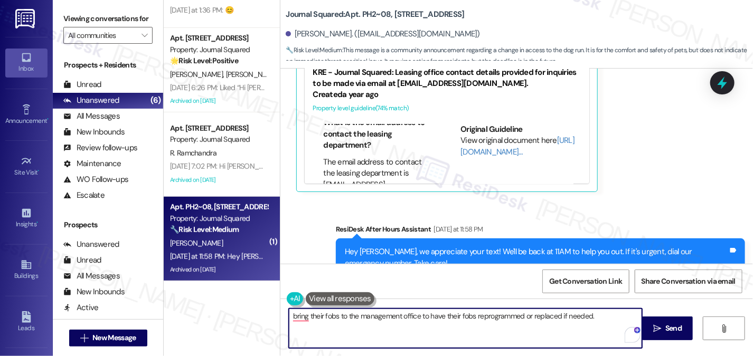
click at [356, 312] on textarea "bring their fobs to the management office to have their fobs reprogrammed or re…" at bounding box center [465, 329] width 353 height 40
click at [360, 314] on textarea "bring their fobs to the management office to have their fobs reprogrammed or re…" at bounding box center [465, 329] width 353 height 40
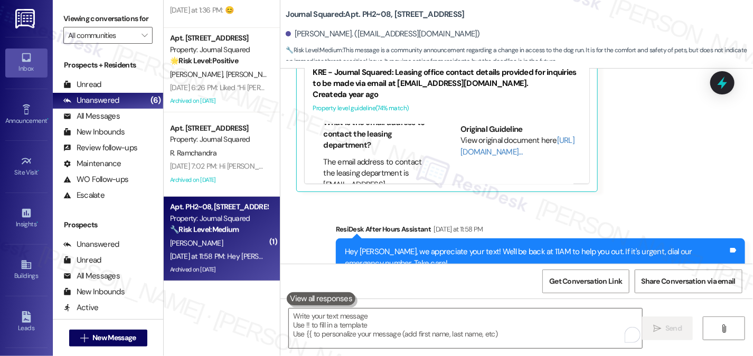
click at [308, 299] on button at bounding box center [321, 298] width 69 height 13
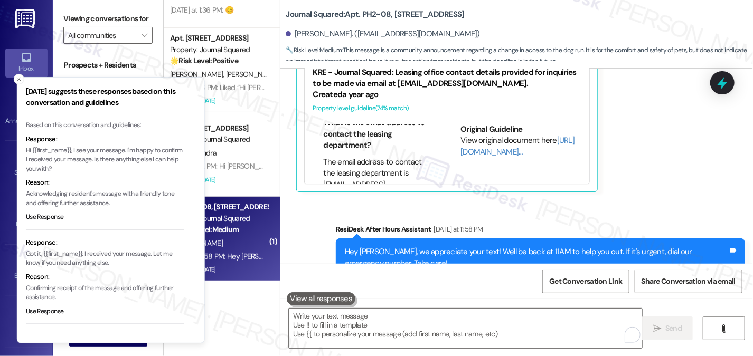
click at [90, 202] on p "Acknowledging resident's message with a friendly tone and offering further assi…" at bounding box center [105, 199] width 158 height 18
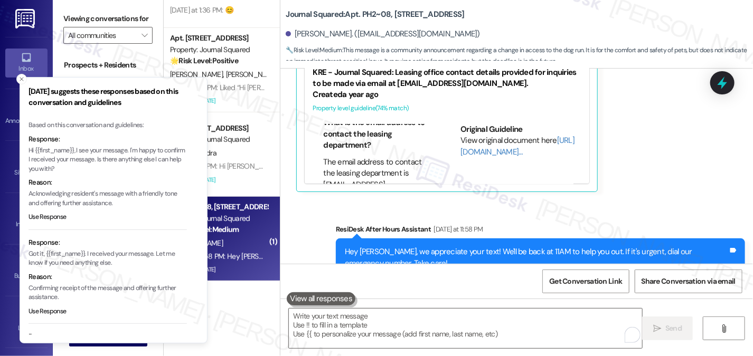
drag, startPoint x: 65, startPoint y: 157, endPoint x: 95, endPoint y: 160, distance: 29.7
click at [95, 160] on p "Hi {{first_name}}, I see your message. I'm happy to confirm I received your mes…" at bounding box center [108, 160] width 158 height 28
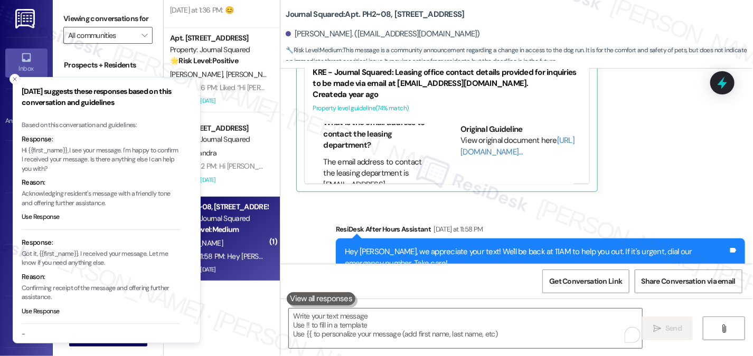
click at [63, 160] on p "Hi {{first_name}}, I see your message. I'm happy to confirm I received your mes…" at bounding box center [101, 160] width 158 height 28
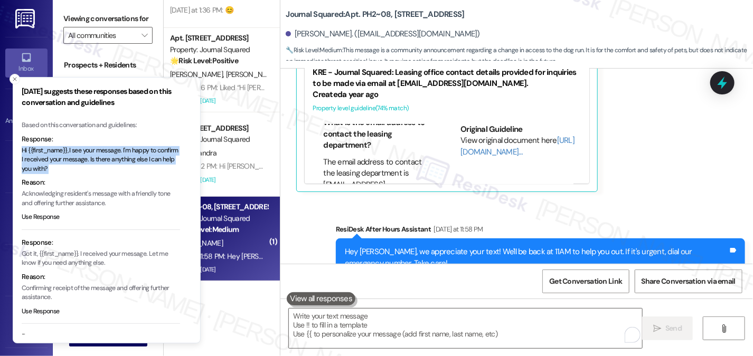
click at [63, 160] on p "Hi {{first_name}}, I see your message. I'm happy to confirm I received your mes…" at bounding box center [101, 160] width 158 height 28
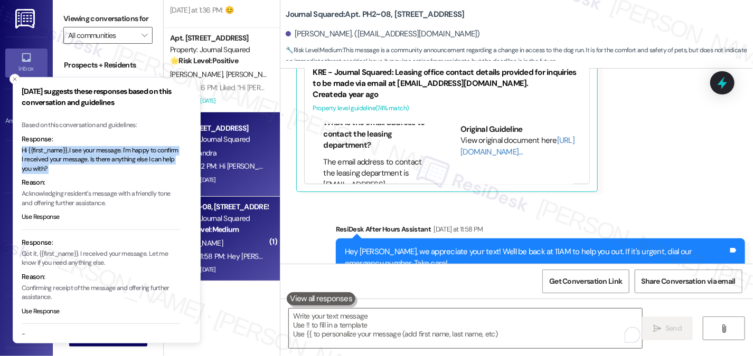
copy p "Hi {{first_name}}, I see your message. I'm happy to confirm I received your mes…"
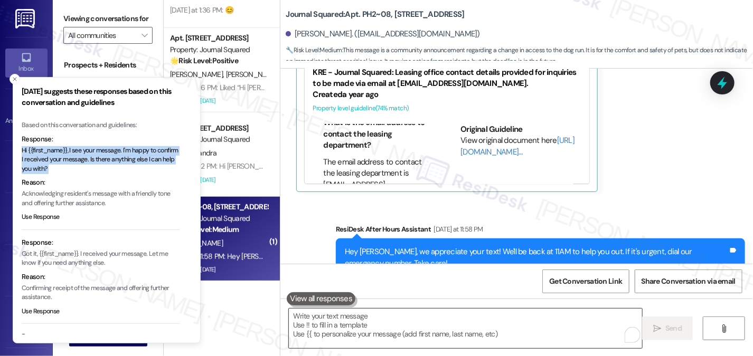
click at [352, 324] on textarea "To enrich screen reader interactions, please activate Accessibility in Grammarl…" at bounding box center [465, 329] width 353 height 40
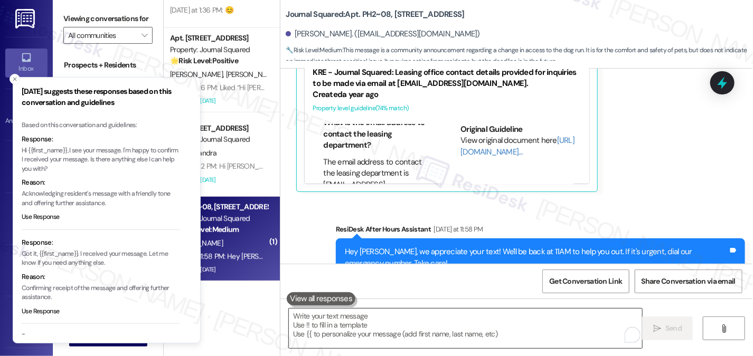
click at [343, 320] on textarea "To enrich screen reader interactions, please activate Accessibility in Grammarl…" at bounding box center [465, 329] width 353 height 40
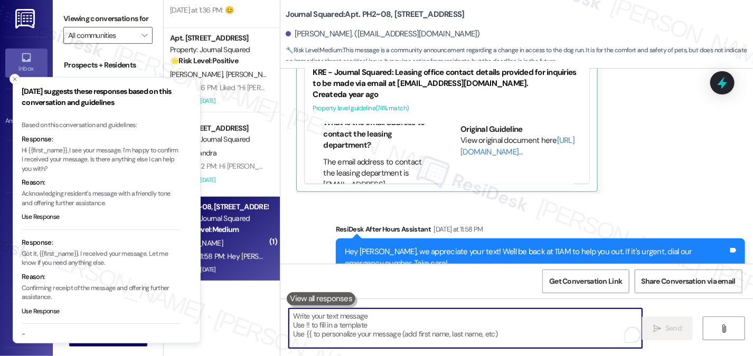
paste textarea "Hi {{first_name}}, I see your message. I'm happy to confirm I received your mes…"
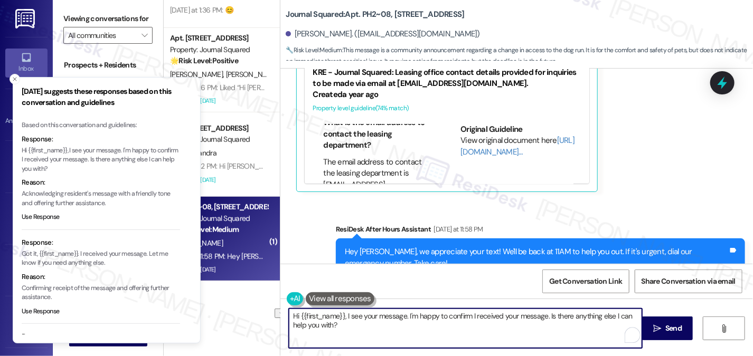
drag, startPoint x: 341, startPoint y: 316, endPoint x: 400, endPoint y: 312, distance: 59.8
click at [400, 312] on textarea "Hi {{first_name}}, I see your message. I'm happy to confirm I received your mes…" at bounding box center [465, 329] width 353 height 40
click at [408, 325] on textarea "Hi {{first_name}}, I see your message. I'm happy to confirm I received your mes…" at bounding box center [465, 329] width 353 height 40
drag, startPoint x: 542, startPoint y: 317, endPoint x: 343, endPoint y: 312, distance: 199.1
click at [343, 312] on textarea "Hi {{first_name}}, I see your message. I'm happy to confirm I received your mes…" at bounding box center [465, 329] width 353 height 40
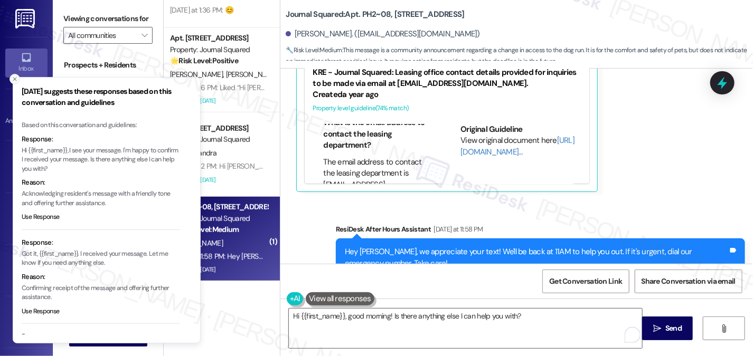
click at [13, 76] on icon "Close toast" at bounding box center [15, 79] width 6 height 6
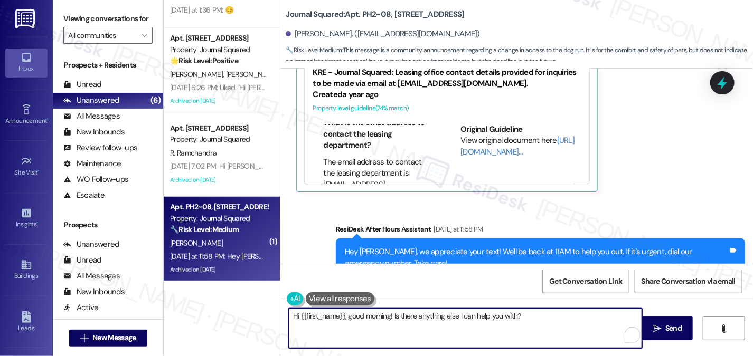
click at [476, 325] on textarea "Hi {{first_name}}, good morning! Is there anything else I can help you with?" at bounding box center [465, 329] width 353 height 40
click at [538, 323] on textarea "Hi {{first_name}}, good morning! Is there anything else I can help you with?" at bounding box center [465, 329] width 353 height 40
drag, startPoint x: 542, startPoint y: 317, endPoint x: 441, endPoint y: 314, distance: 100.3
click at [441, 314] on textarea "Hi {{first_name}}, good morning! Is there anything else I can help you with?" at bounding box center [465, 329] width 353 height 40
drag, startPoint x: 405, startPoint y: 323, endPoint x: 395, endPoint y: 326, distance: 11.2
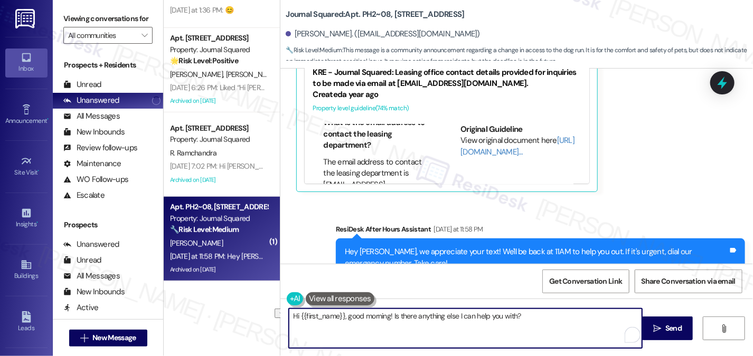
click at [405, 323] on textarea "Hi {{first_name}}, good morning! Is there anything else I can help you with?" at bounding box center [465, 329] width 353 height 40
click at [394, 327] on textarea "Hi {{first_name}}, good morning! Is there anything else I can help you with?" at bounding box center [465, 329] width 353 height 40
drag, startPoint x: 543, startPoint y: 317, endPoint x: 414, endPoint y: 314, distance: 128.9
click at [414, 314] on textarea "Hi {{first_name}}, good morning! Is there anything else I can help you with?" at bounding box center [465, 329] width 353 height 40
click at [540, 320] on textarea "Hi {{first_name}}, good morning! Is there anything else I can help you with?" at bounding box center [465, 329] width 353 height 40
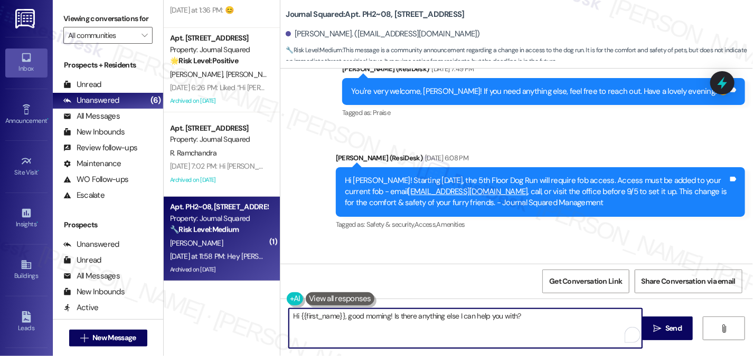
scroll to position [12228, 0]
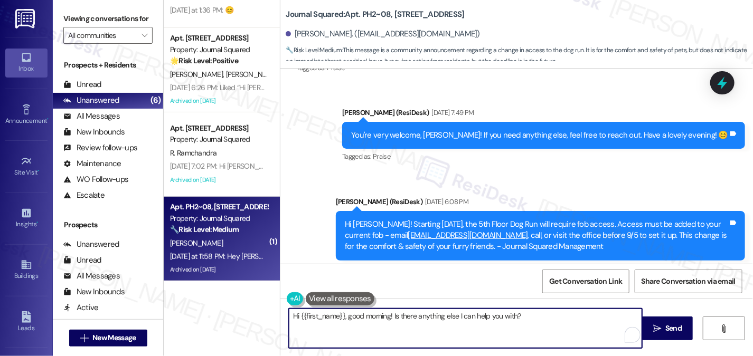
click at [446, 316] on textarea "Hi {{first_name}}, good morning! Is there anything else I can help you with?" at bounding box center [465, 329] width 353 height 40
drag, startPoint x: 505, startPoint y: 323, endPoint x: 529, endPoint y: 318, distance: 24.6
click at [505, 323] on textarea "Hi {{first_name}}, good morning! Is there anything I can help you with?" at bounding box center [465, 329] width 353 height 40
type textarea "Hi {{first_name}}, good morning! Is there anything I can help you with?"
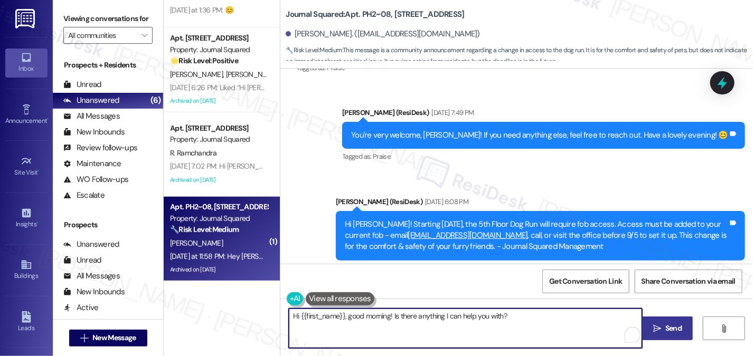
click at [648, 323] on button " Send" at bounding box center [667, 329] width 51 height 24
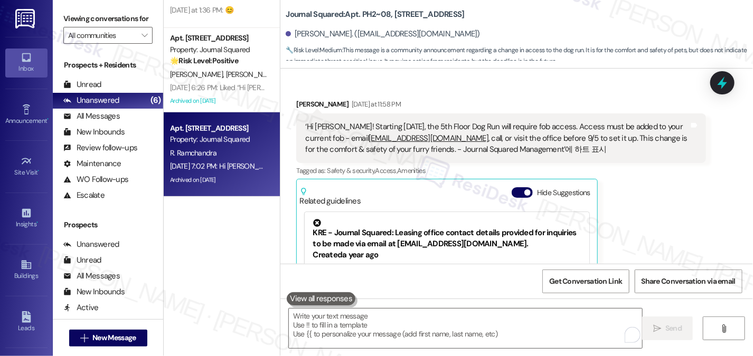
scroll to position [0, 0]
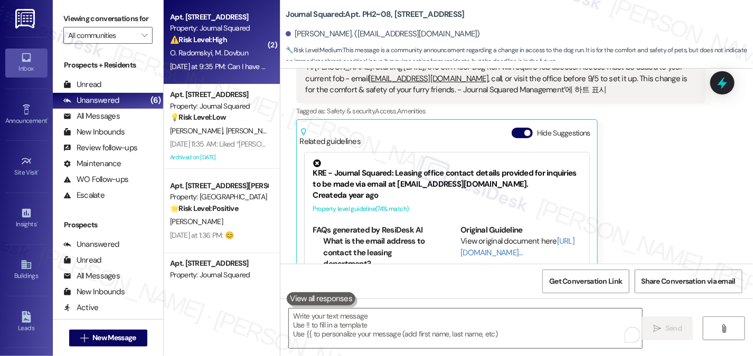
click at [228, 61] on div "[DATE] at 9:35 PM: Can I have access to every location in home, please 🙏🏼 [DATE…" at bounding box center [219, 66] width 100 height 13
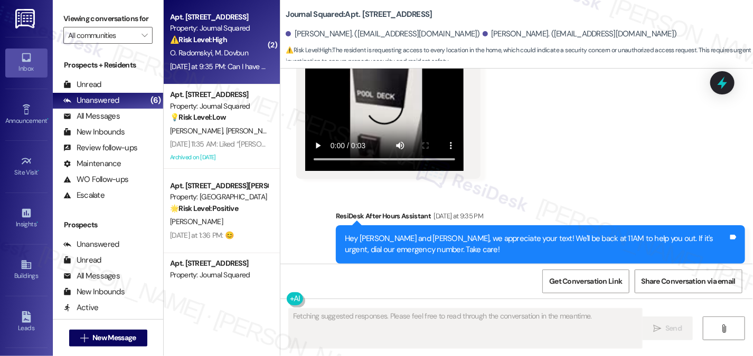
scroll to position [9430, 0]
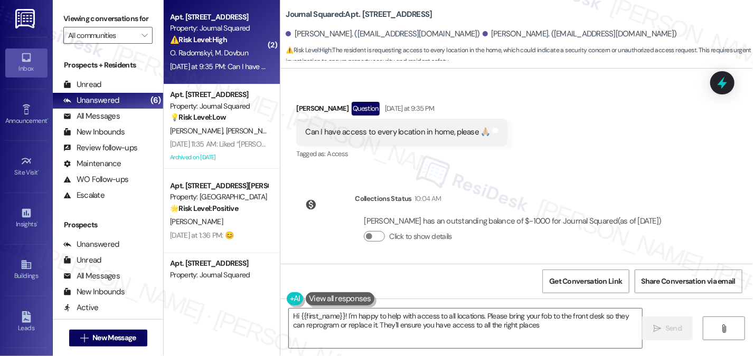
type textarea "Hi {{first_name}}! I'm happy to help with access to all locations. Please bring…"
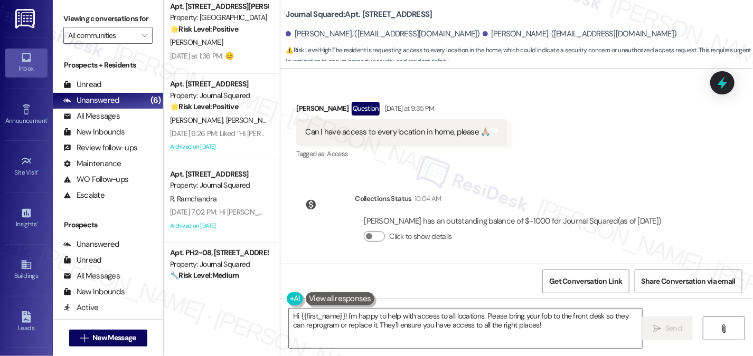
scroll to position [0, 0]
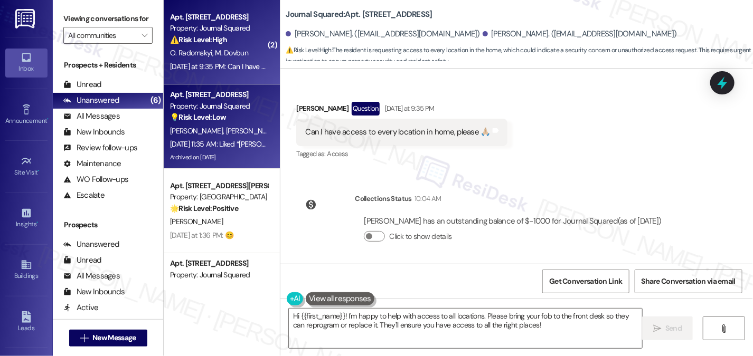
click at [239, 126] on span "[PERSON_NAME]" at bounding box center [254, 131] width 56 height 10
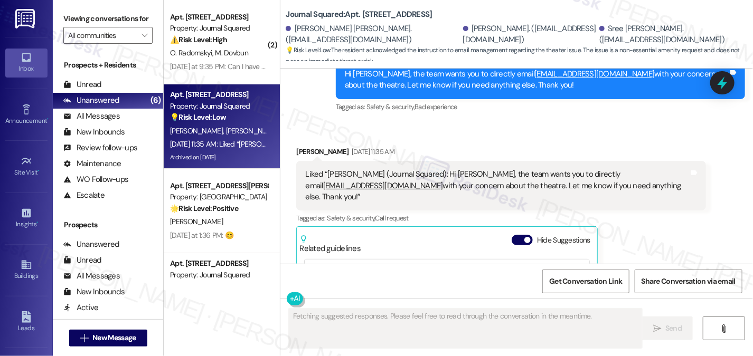
scroll to position [20619, 0]
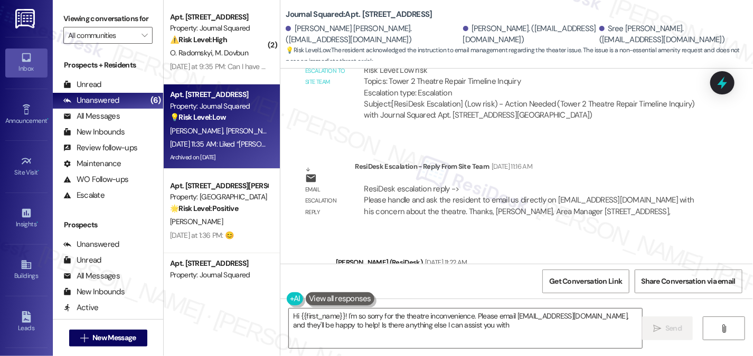
type textarea "Hi {{first_name}}! I'm so sorry for the theatre inconvenience. Please email [EM…"
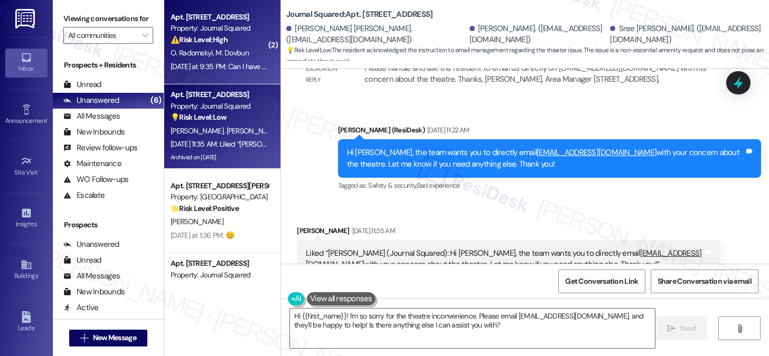
scroll to position [370, 0]
click at [249, 74] on div "Apt. [STREET_ADDRESS] Property: Journal Squared ⚠️ Risk Level: High The residen…" at bounding box center [222, 42] width 116 height 84
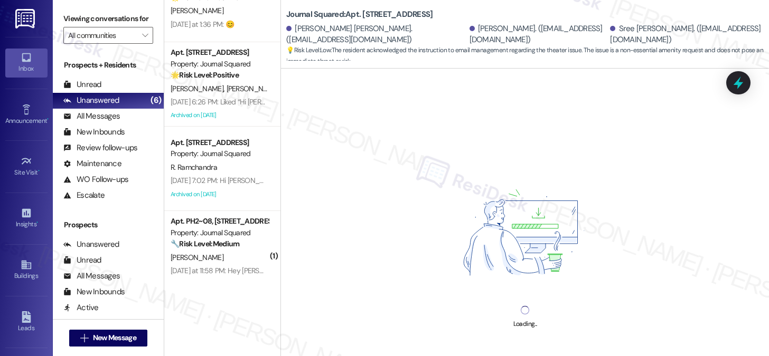
scroll to position [225, 0]
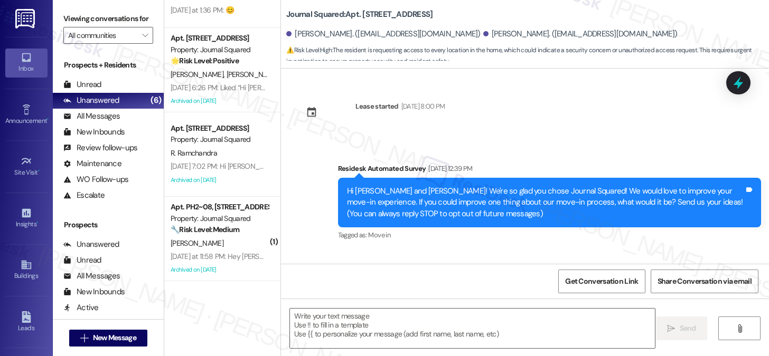
type textarea "Fetching suggested responses. Please feel free to read through the conversation…"
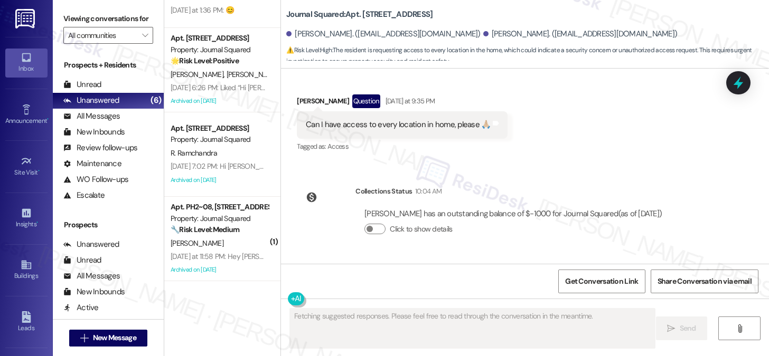
scroll to position [9407, 0]
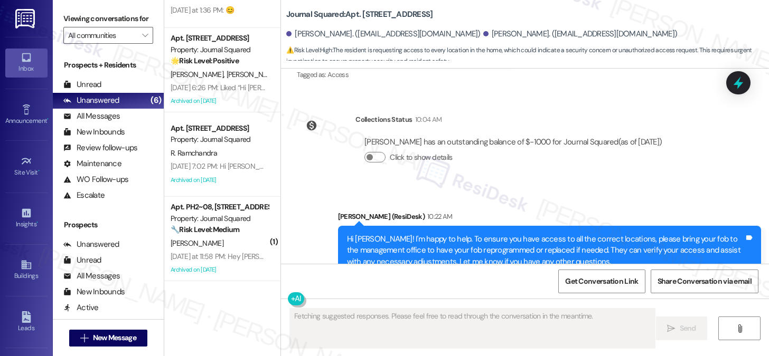
click at [441, 234] on div "Hi [PERSON_NAME]! I'm happy to help. To ensure you have access to all the corre…" at bounding box center [545, 251] width 397 height 34
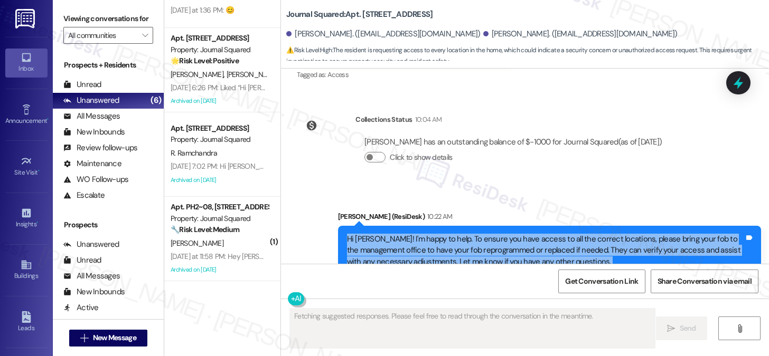
drag, startPoint x: 441, startPoint y: 203, endPoint x: 433, endPoint y: 200, distance: 9.0
click at [442, 234] on div "Hi [PERSON_NAME]! I'm happy to help. To ensure you have access to all the corre…" at bounding box center [545, 251] width 397 height 34
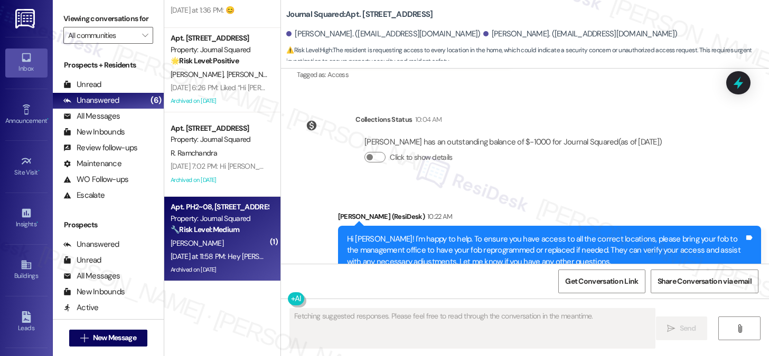
click at [234, 238] on div "[PERSON_NAME]" at bounding box center [219, 243] width 100 height 13
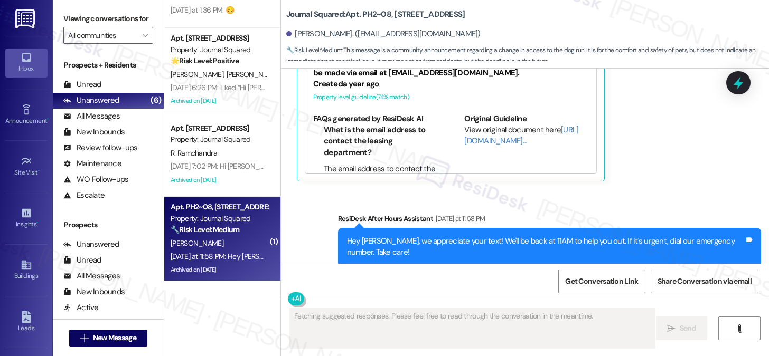
scroll to position [12528, 0]
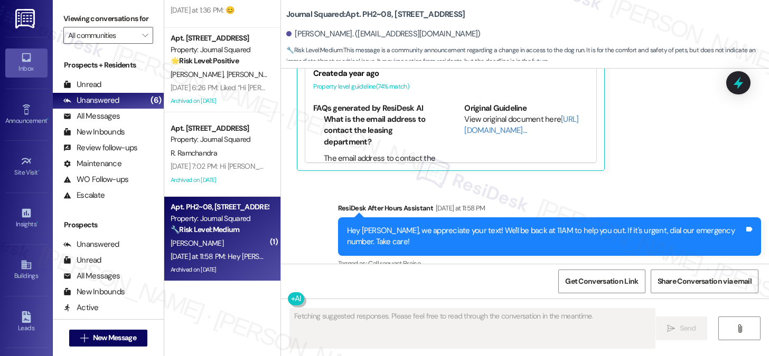
click at [552, 318] on div "Hi [PERSON_NAME], good morning! Is there anything I can help you with? Tags and…" at bounding box center [627, 331] width 268 height 27
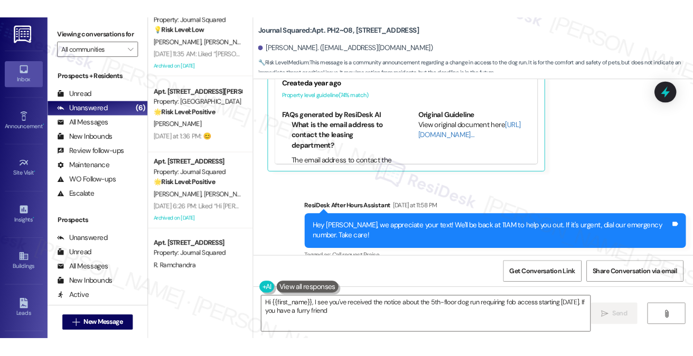
scroll to position [67, 0]
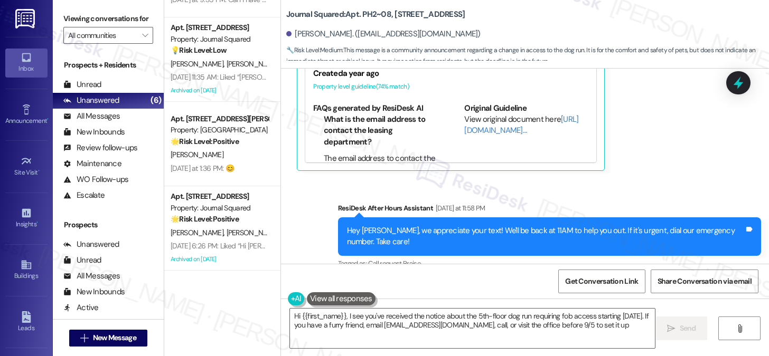
type textarea "Hi {{first_name}}, I see you've received the notice about the 5th-floor dog run…"
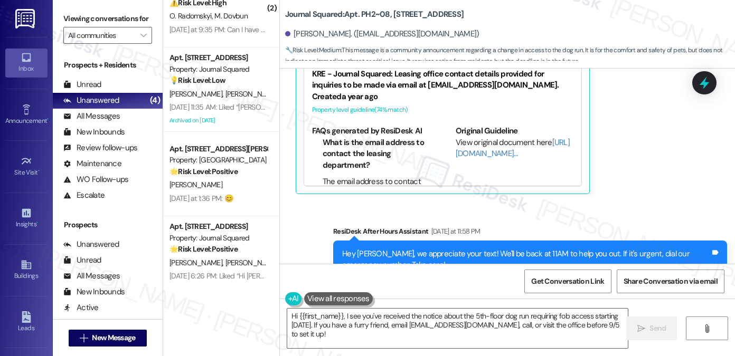
scroll to position [0, 0]
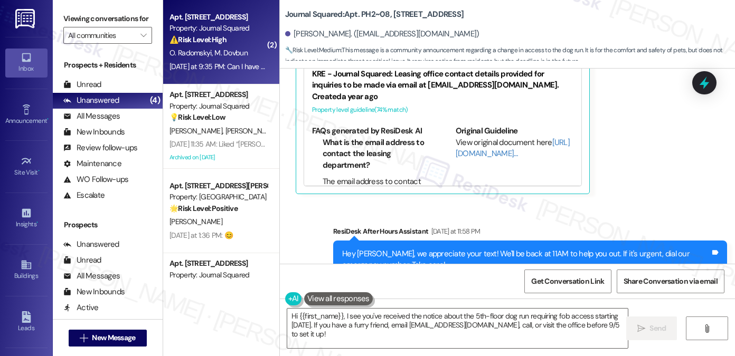
click at [223, 61] on div "[DATE] at 9:35 PM: Can I have access to every location in home, please 🙏🏼 [DATE…" at bounding box center [218, 66] width 100 height 13
type textarea "Fetching suggested responses. Please feel free to read through the conversation…"
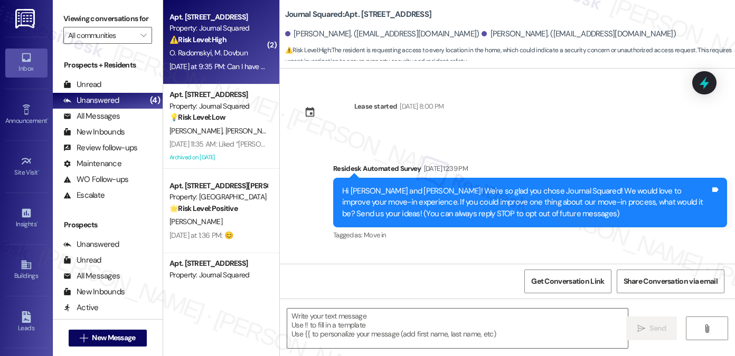
type textarea "Fetching suggested responses. Please feel free to read through the conversation…"
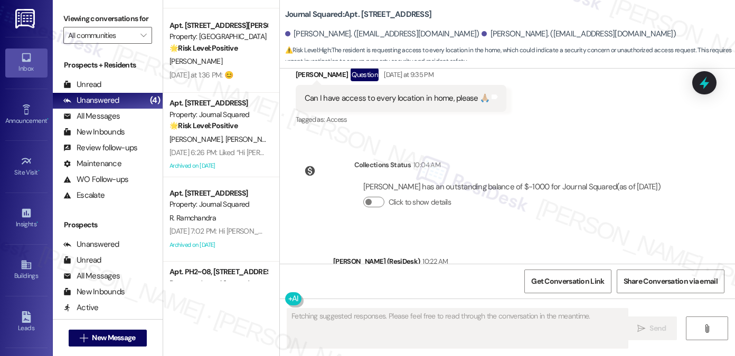
scroll to position [225, 0]
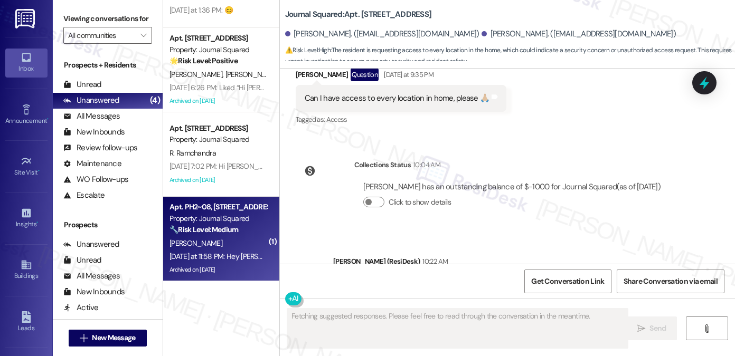
click at [230, 221] on div "Property: Journal Squared" at bounding box center [218, 218] width 98 height 11
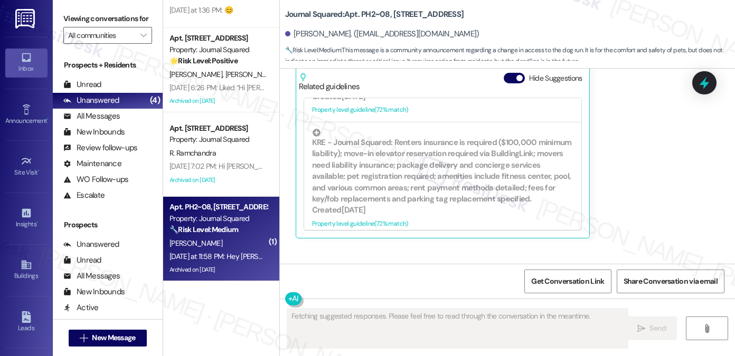
scroll to position [12765, 0]
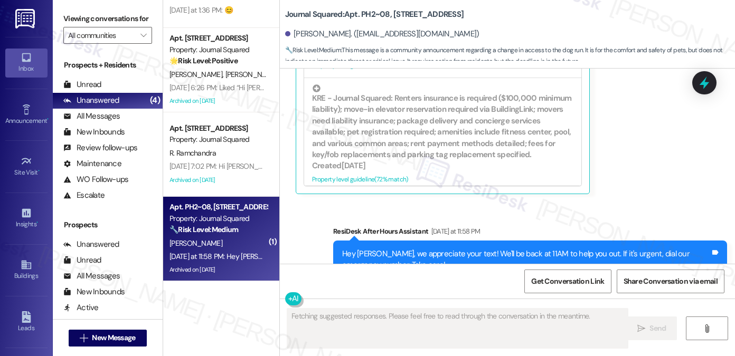
click at [608, 341] on div "Hi [PERSON_NAME], good morning! Is there anything I can help you with? Tags and…" at bounding box center [593, 354] width 268 height 27
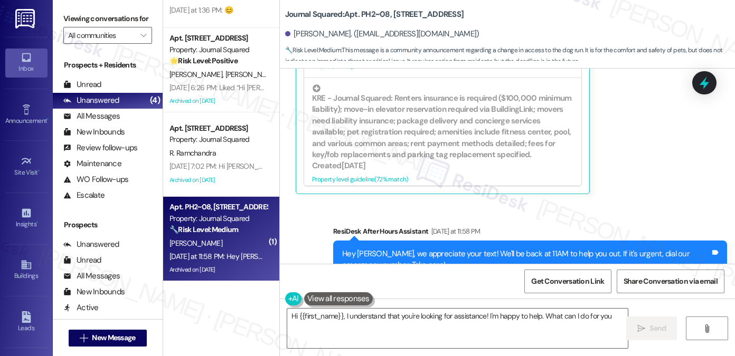
type textarea "Hi {{first_name}}, I understand that you're looking for assistance! I'm happy t…"
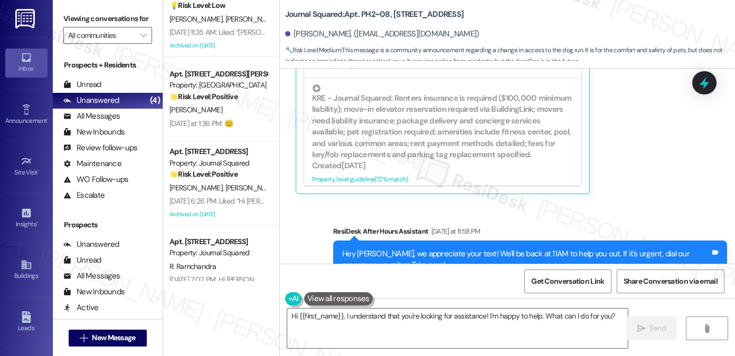
scroll to position [0, 0]
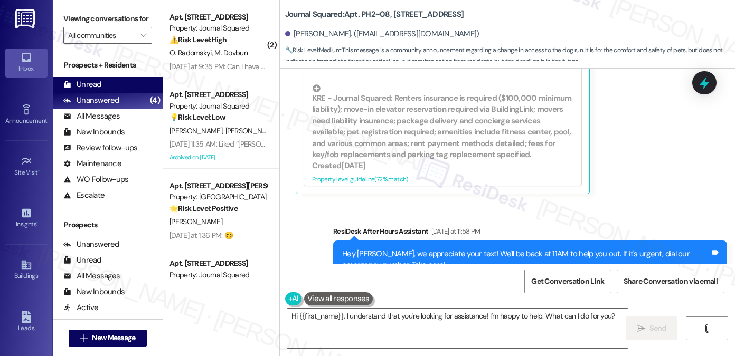
click at [101, 92] on div "Unread (0)" at bounding box center [108, 85] width 110 height 16
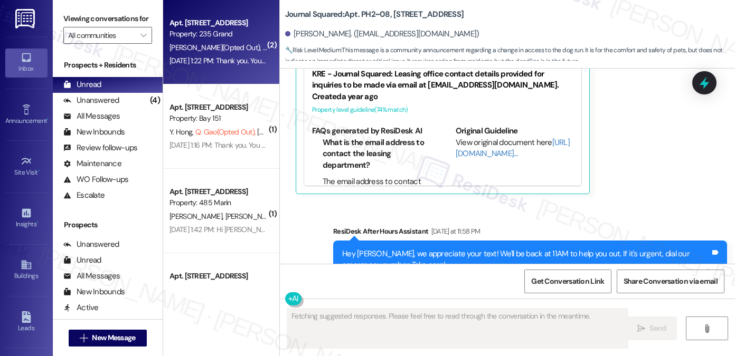
type textarea "Fetching suggested responses. Please feel free to read through the conversation…"
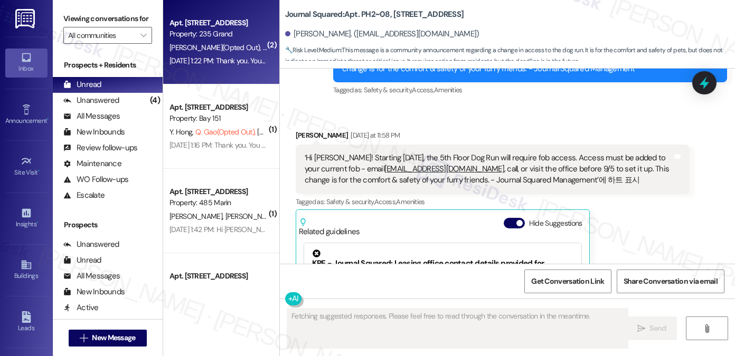
click at [229, 65] on div "[DATE] 1:22 PM: Thank you. You will no longer receive texts from this thread. P…" at bounding box center [428, 61] width 518 height 10
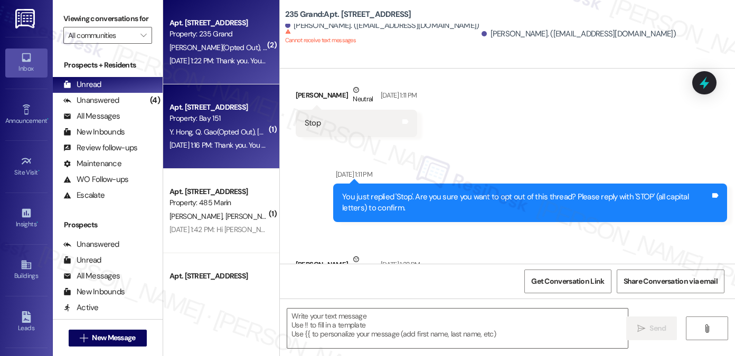
type textarea "Fetching suggested responses. Please feel free to read through the conversation…"
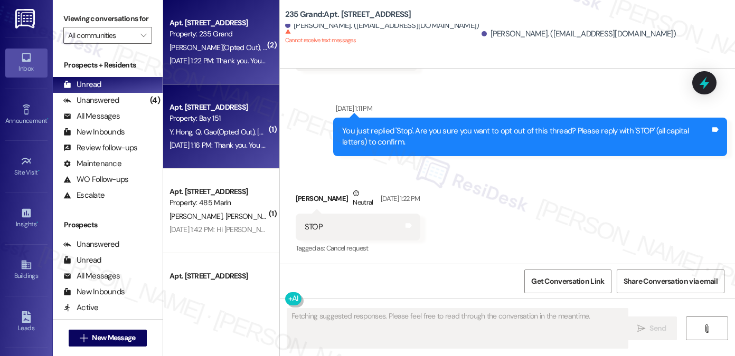
click at [213, 116] on div "Property: Bay 151" at bounding box center [218, 118] width 98 height 11
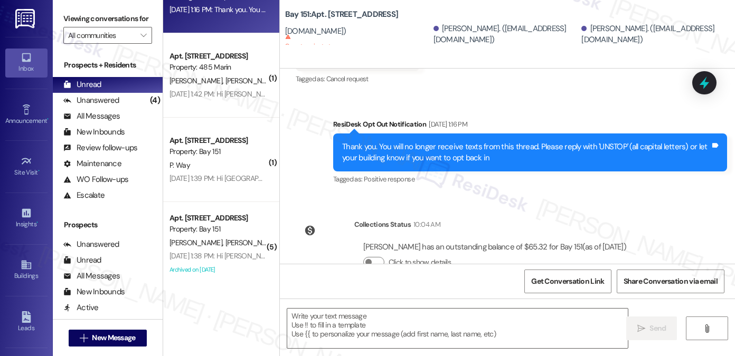
scroll to position [0, 0]
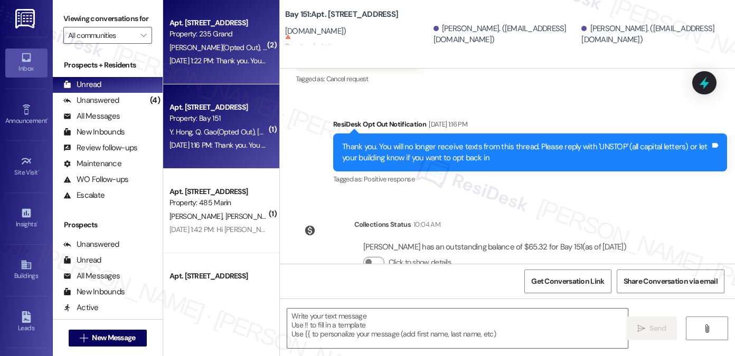
click at [232, 72] on div "Apt. [STREET_ADDRESS] Property: [STREET_ADDRESS][PERSON_NAME] (Opted Out) [PERS…" at bounding box center [221, 42] width 116 height 84
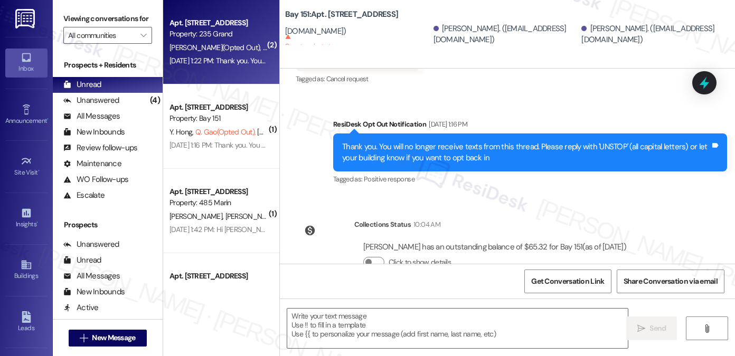
type textarea "Fetching suggested responses. Please feel free to read through the conversation…"
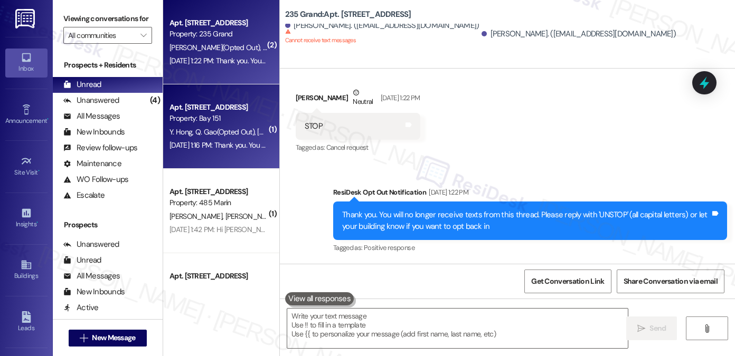
click at [211, 115] on div "Property: Bay 151" at bounding box center [218, 118] width 98 height 11
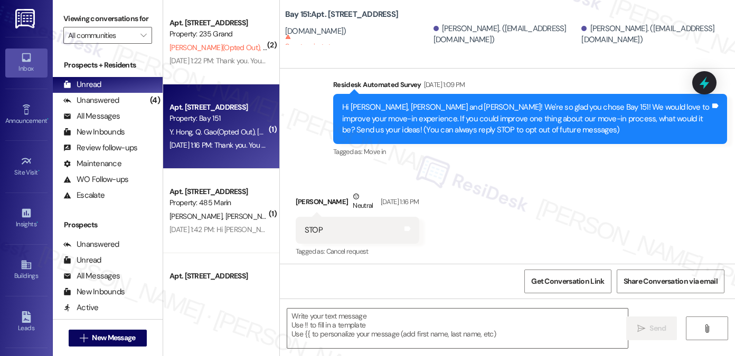
type textarea "Fetching suggested responses. Please feel free to read through the conversation…"
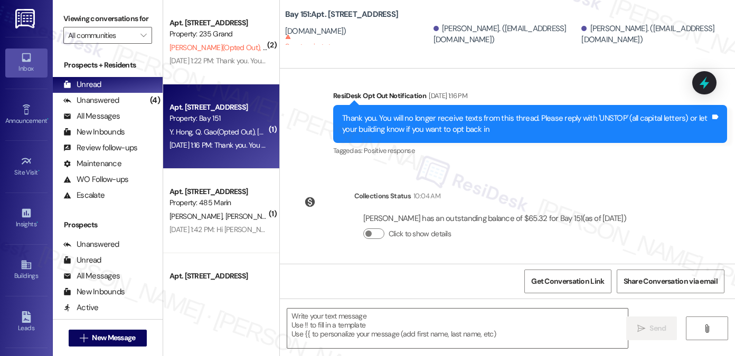
scroll to position [42, 0]
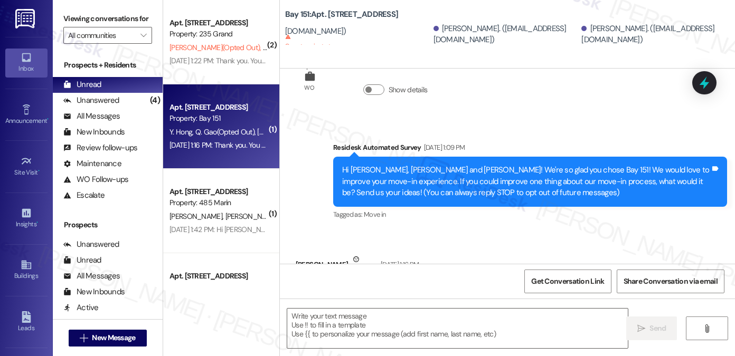
click at [393, 173] on div "Hi [PERSON_NAME], [PERSON_NAME] and [PERSON_NAME]! We're so glad you chose Bay …" at bounding box center [526, 182] width 368 height 34
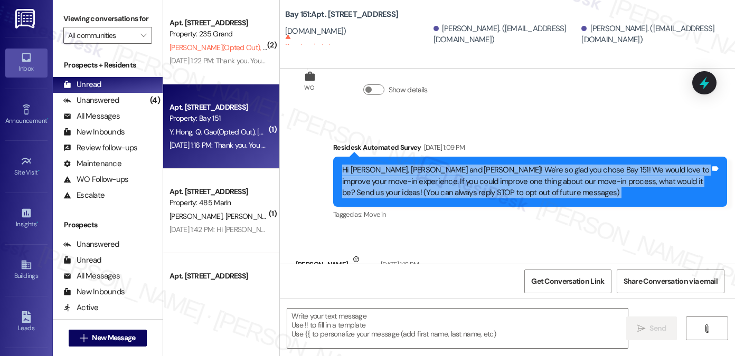
click at [393, 173] on div "Hi [PERSON_NAME], [PERSON_NAME] and [PERSON_NAME]! We're so glad you chose Bay …" at bounding box center [526, 182] width 368 height 34
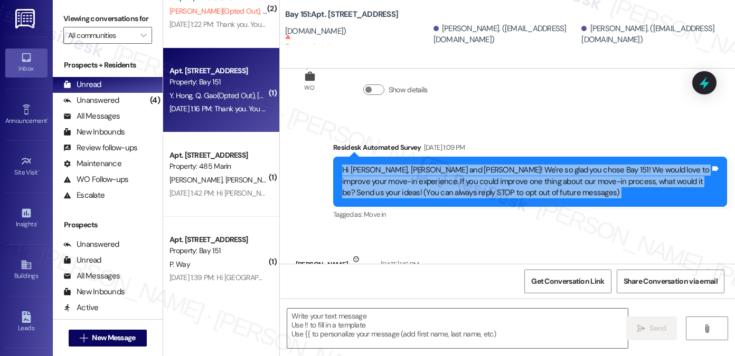
scroll to position [158, 0]
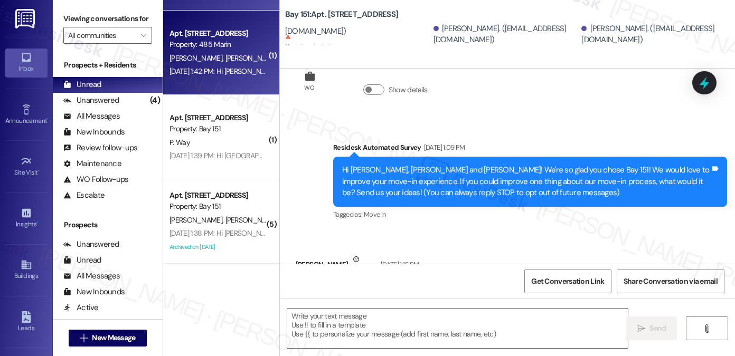
click at [209, 78] on div "[DATE] 1:42 PM: Hi [PERSON_NAME] and [PERSON_NAME], how are you? A friendly rem…" at bounding box center [218, 71] width 100 height 13
type textarea "Fetching suggested responses. Please feel free to read through the conversation…"
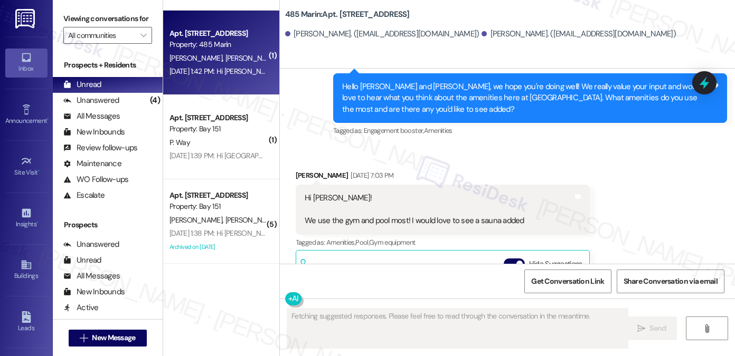
scroll to position [4174, 0]
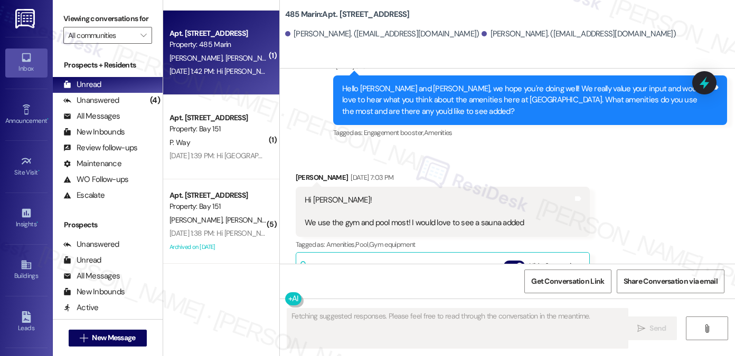
click at [397, 206] on div "Hi [PERSON_NAME]! We use the gym and pool most! I would love to see a sauna add…" at bounding box center [415, 212] width 220 height 34
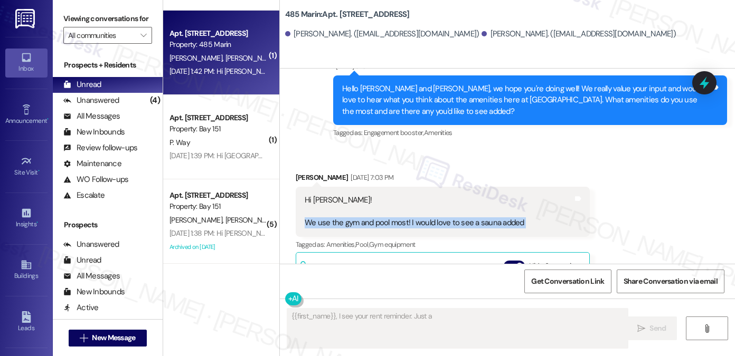
click at [397, 206] on div "Hi [PERSON_NAME]! We use the gym and pool most! I would love to see a sauna add…" at bounding box center [415, 212] width 220 height 34
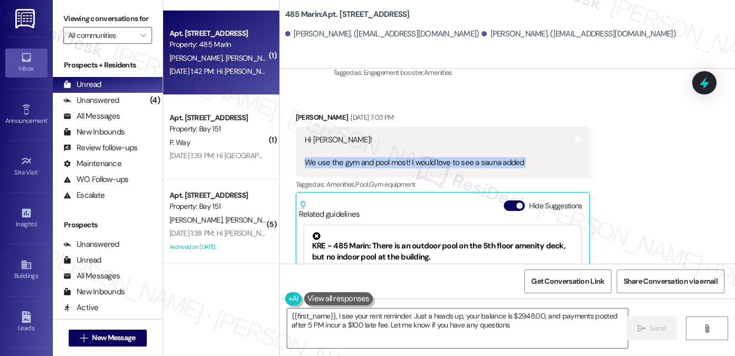
type textarea "{{first_name}}, I see your rent reminder. Just a heads up, your balance is $294…"
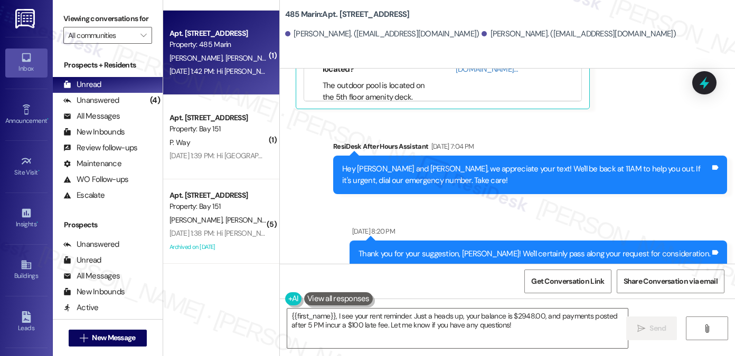
click at [399, 164] on div "Hey [PERSON_NAME] and [PERSON_NAME], we appreciate your text! We'll be back at …" at bounding box center [526, 175] width 368 height 23
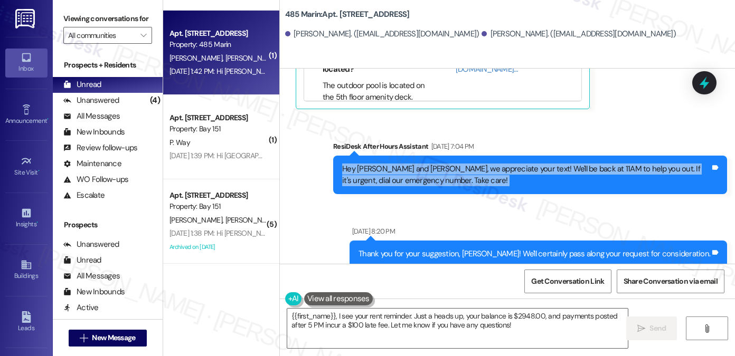
click at [399, 164] on div "Hey [PERSON_NAME] and [PERSON_NAME], we appreciate your text! We'll be back at …" at bounding box center [526, 175] width 368 height 23
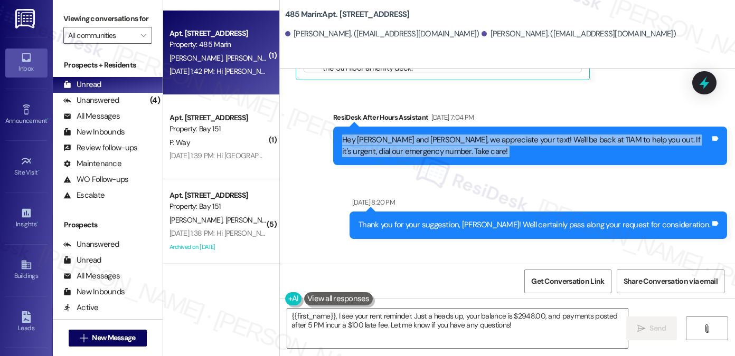
scroll to position [4544, 0]
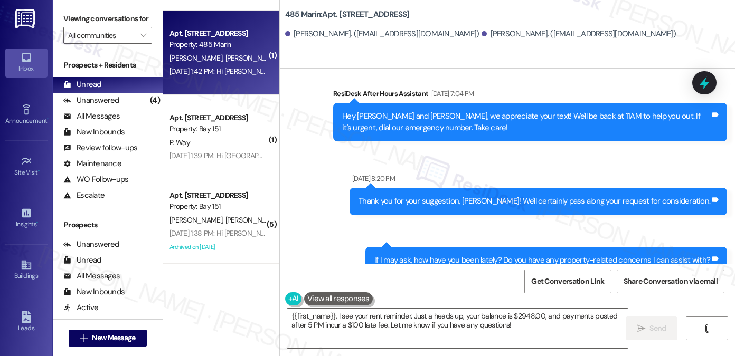
click at [515, 196] on div "Thank you for your suggestion, [PERSON_NAME]! We'll certainly pass along your r…" at bounding box center [534, 201] width 352 height 11
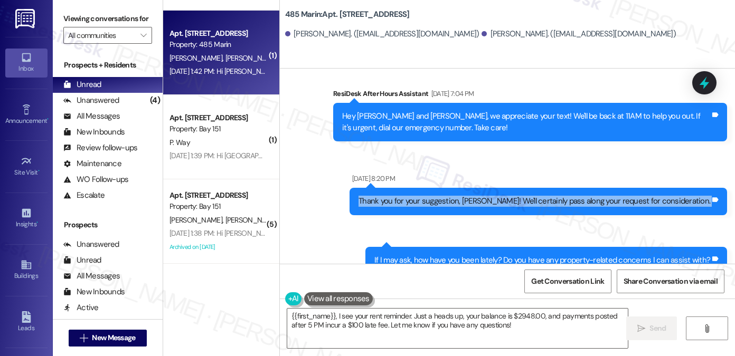
click at [515, 196] on div "Thank you for your suggestion, [PERSON_NAME]! We'll certainly pass along your r…" at bounding box center [534, 201] width 352 height 11
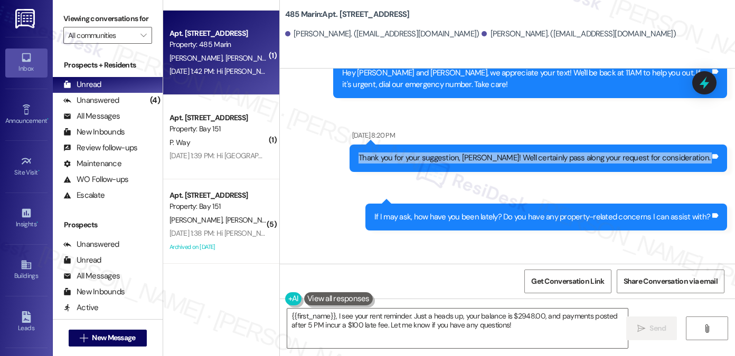
scroll to position [4650, 0]
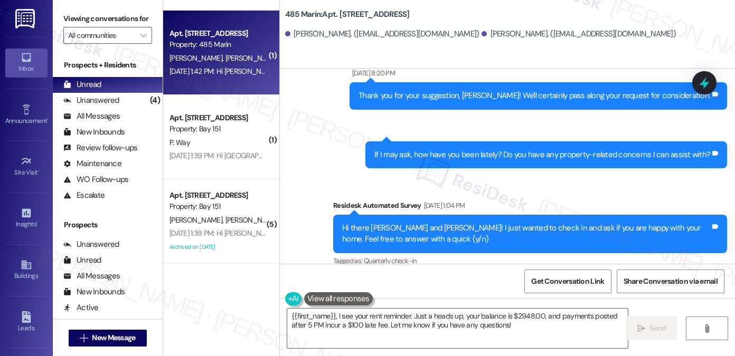
click at [446, 149] on div "If I may ask, how have you been lately? Do you have any property-related concer…" at bounding box center [542, 154] width 336 height 11
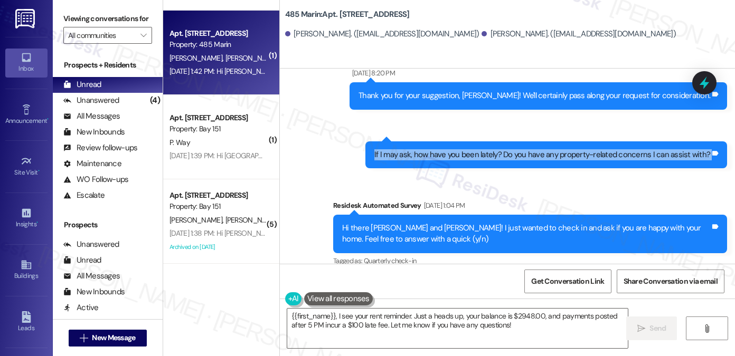
click at [446, 149] on div "If I may ask, how have you been lately? Do you have any property-related concer…" at bounding box center [542, 154] width 336 height 11
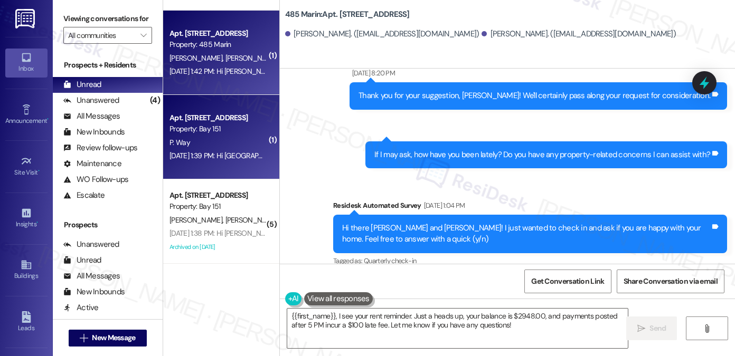
click at [218, 160] on div "[DATE] 1:39 PM: Hi [GEOGRAPHIC_DATA], how are you? A friendly reminder that you…" at bounding box center [694, 156] width 1051 height 10
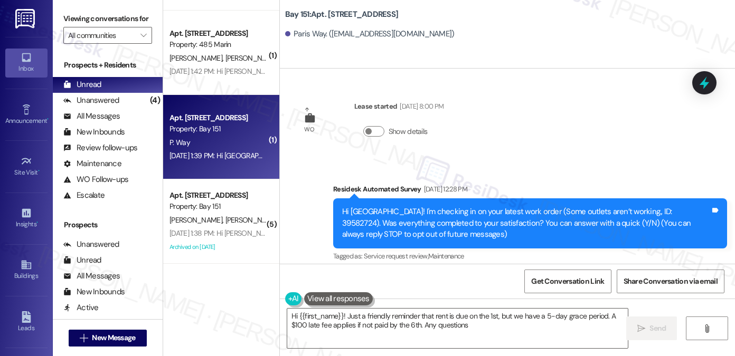
type textarea "Hi {{first_name}}! Just a friendly reminder that rent is due on the 1st, but we…"
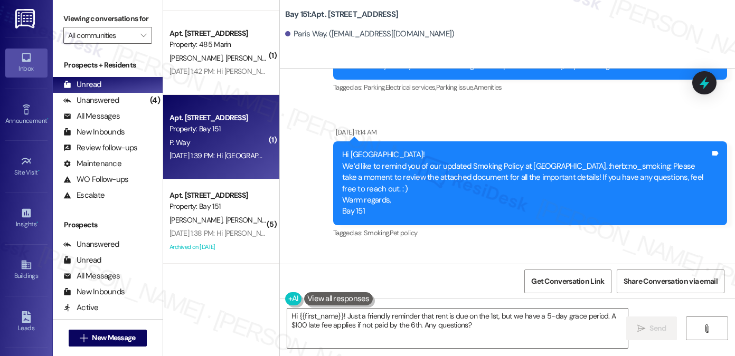
scroll to position [16059, 0]
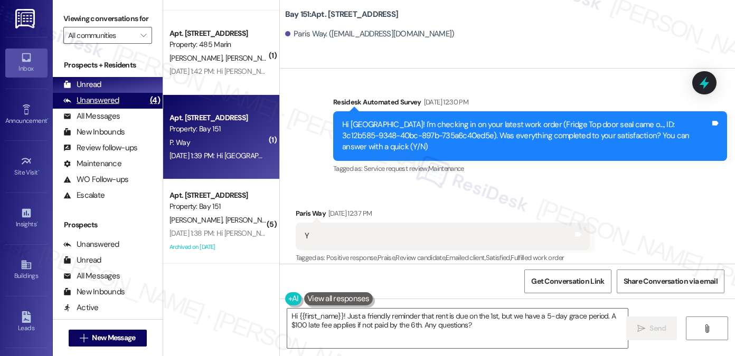
click at [126, 109] on div "Unanswered (4)" at bounding box center [108, 101] width 110 height 16
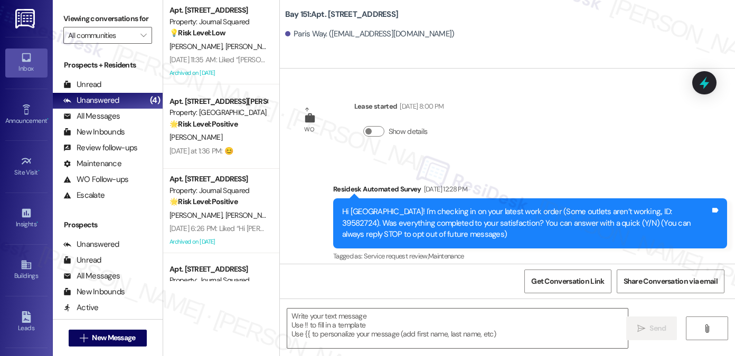
type textarea "Fetching suggested responses. Please feel free to read through the conversation…"
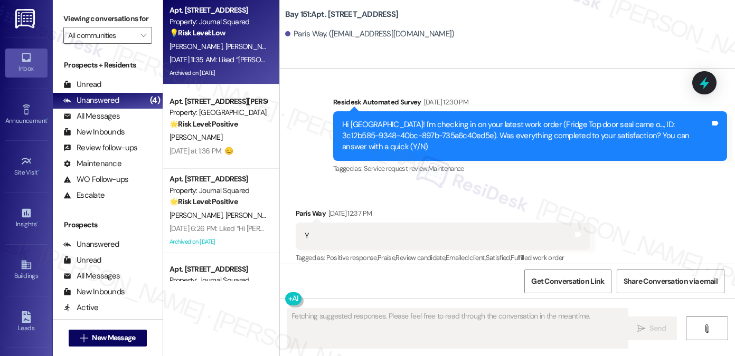
click at [228, 52] on div "[PERSON_NAME] [PERSON_NAME] [PERSON_NAME]" at bounding box center [218, 46] width 100 height 13
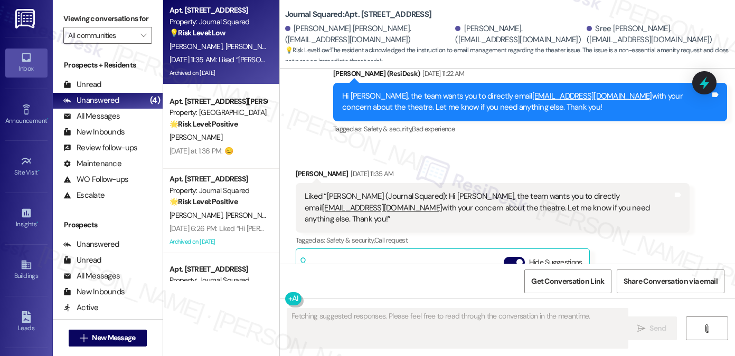
scroll to position [20838, 0]
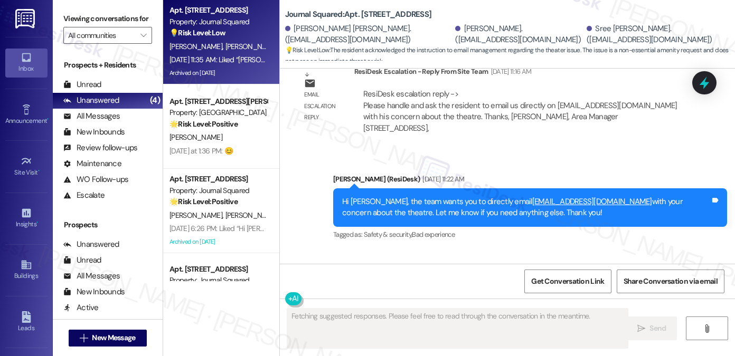
click at [461, 297] on div "Liked “[PERSON_NAME] (Journal Squared): Hi [PERSON_NAME], the team wants you to…" at bounding box center [489, 314] width 368 height 34
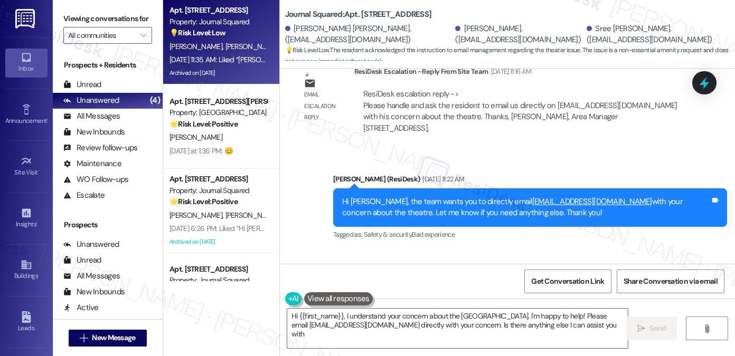
type textarea "Hi {{first_name}}, I understand your concern about the [GEOGRAPHIC_DATA]. I'm h…"
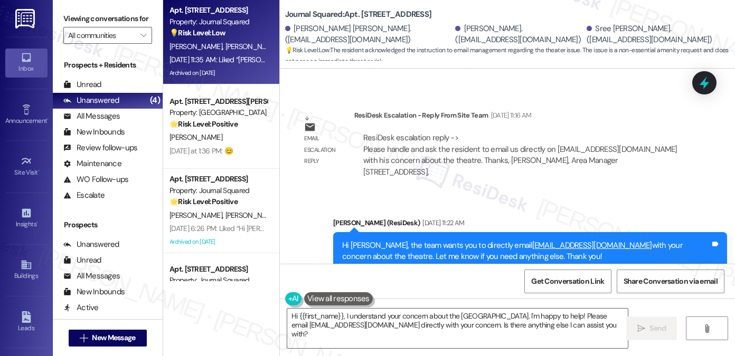
scroll to position [20785, 0]
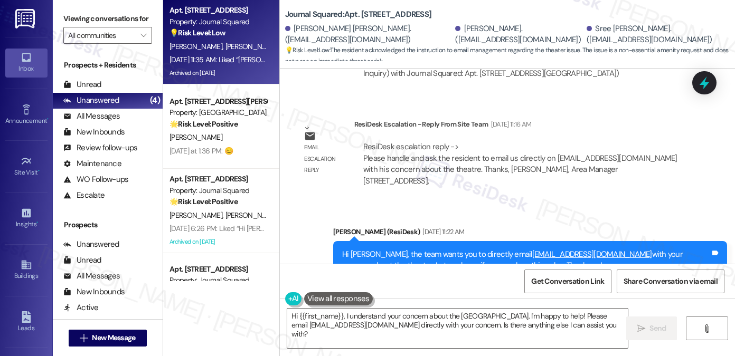
click at [547, 249] on div "Hi [PERSON_NAME], the team wants you to directly email [EMAIL_ADDRESS][DOMAIN_N…" at bounding box center [526, 260] width 368 height 23
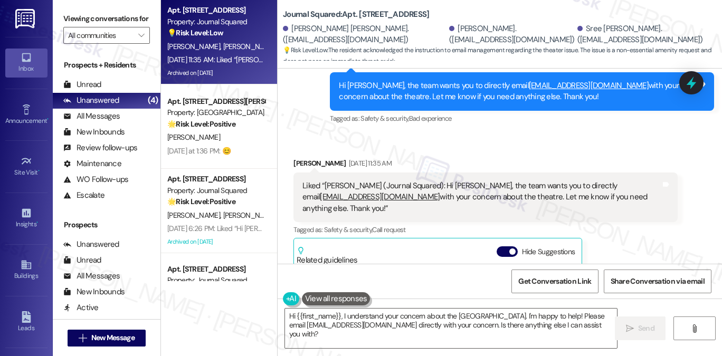
scroll to position [56, 0]
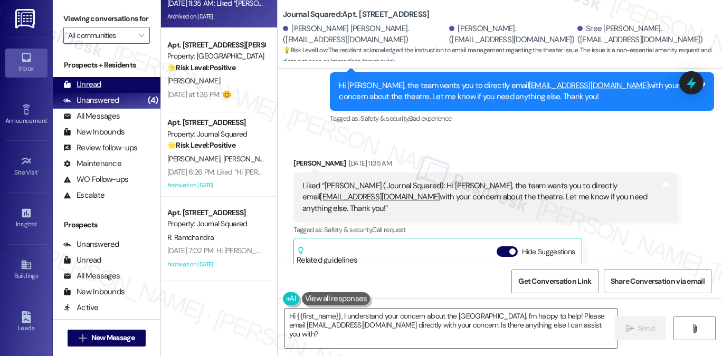
click at [105, 93] on div "Unread (0)" at bounding box center [107, 85] width 108 height 16
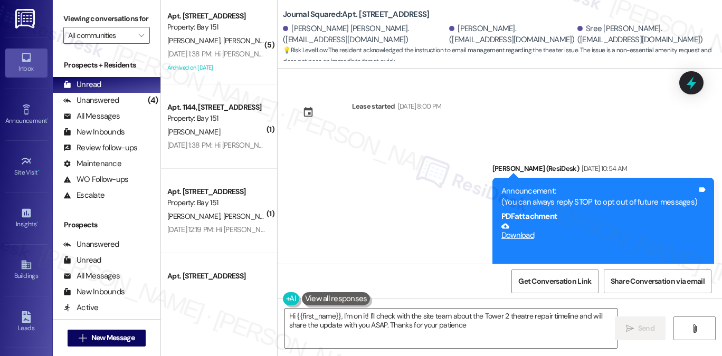
type textarea "Hi {{first_name}}, I'm on it! I'll check with the site team about the Tower 2 t…"
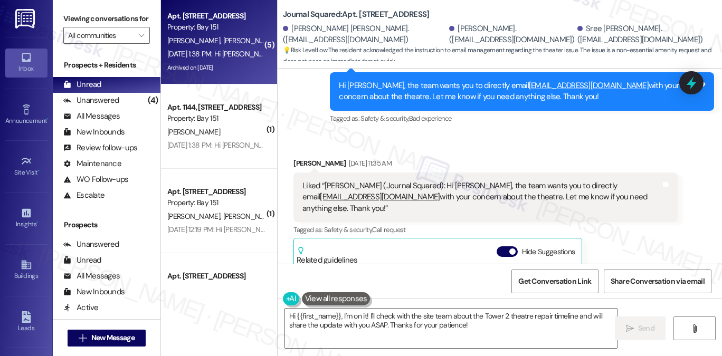
click at [224, 69] on div "Archived on [DATE]" at bounding box center [216, 67] width 100 height 13
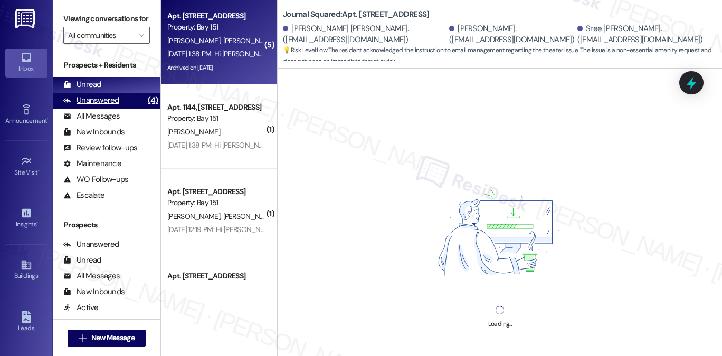
click at [145, 109] on div "(4)" at bounding box center [152, 100] width 15 height 16
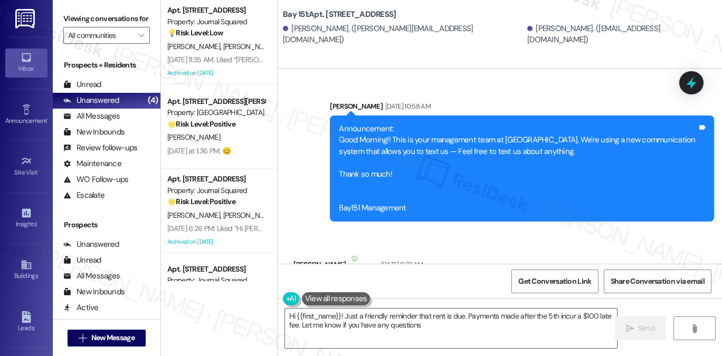
type textarea "Hi {{first_name}}! Just a friendly reminder that rent is due. Payments made aft…"
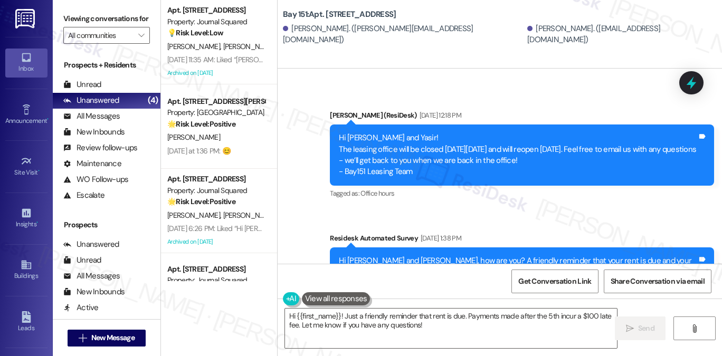
click at [148, 26] on div "Viewing conversations for All communities " at bounding box center [107, 27] width 108 height 54
click at [128, 21] on label "Viewing conversations for" at bounding box center [106, 19] width 87 height 16
click at [114, 17] on label "Viewing conversations for" at bounding box center [106, 19] width 87 height 16
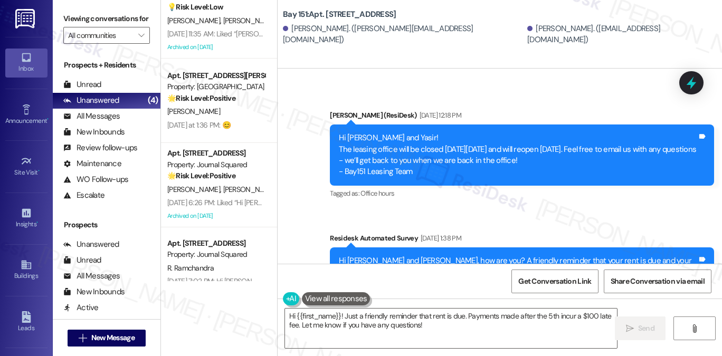
scroll to position [0, 0]
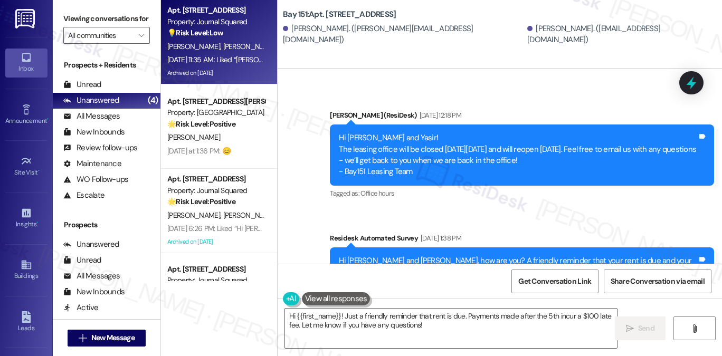
click at [220, 60] on div "[DATE] 11:35 AM: Liked “[PERSON_NAME] (Journal Squared): Hi [PERSON_NAME], the …" at bounding box center [536, 60] width 739 height 10
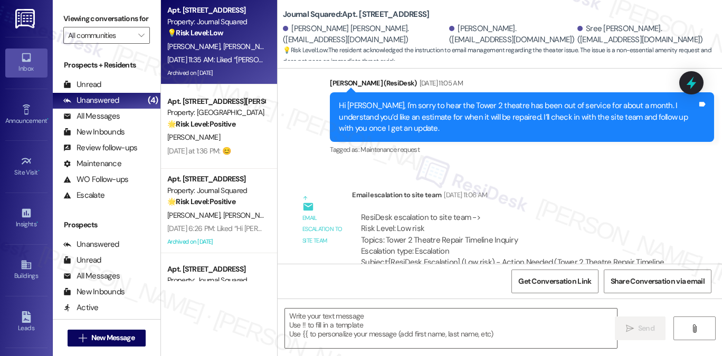
scroll to position [20687, 0]
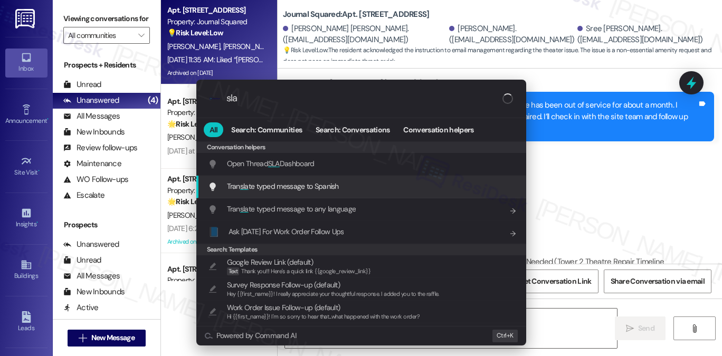
type input "sla"
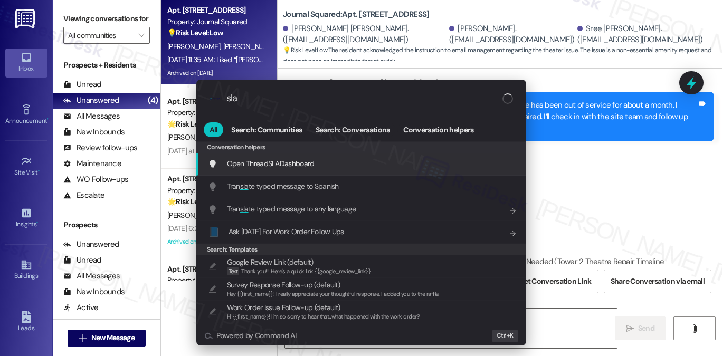
click at [329, 168] on div "Open Thread SLA Dashboard Add shortcut" at bounding box center [362, 164] width 309 height 12
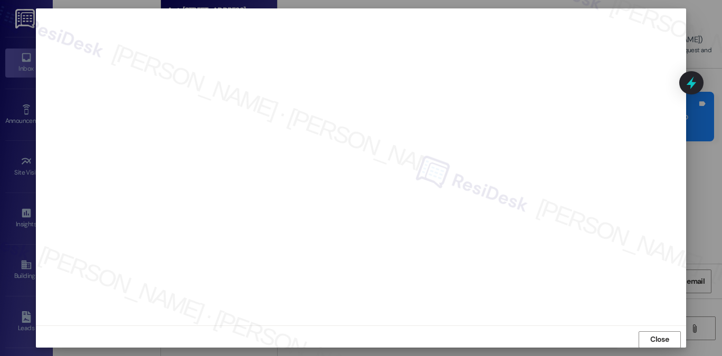
scroll to position [21056, 0]
type textarea "Hi {{first_name}}, I understand your concern about the [GEOGRAPHIC_DATA]. Pleas…"
click at [656, 338] on span "Close" at bounding box center [659, 343] width 18 height 11
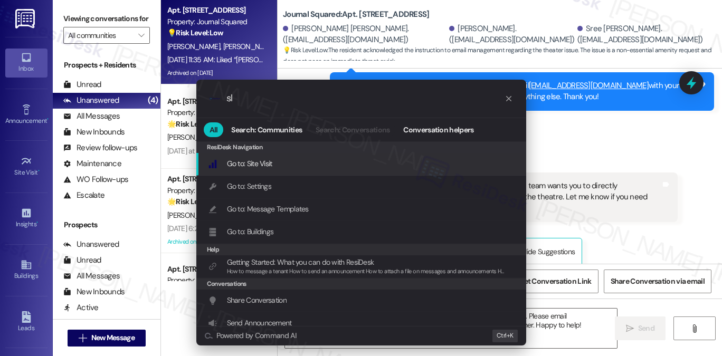
type input "sla"
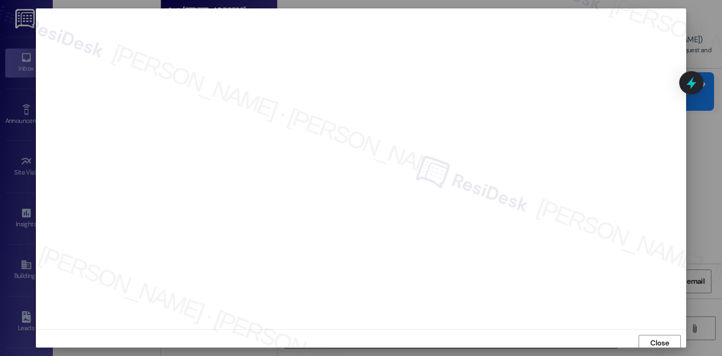
scroll to position [4, 0]
